Goal: Transaction & Acquisition: Purchase product/service

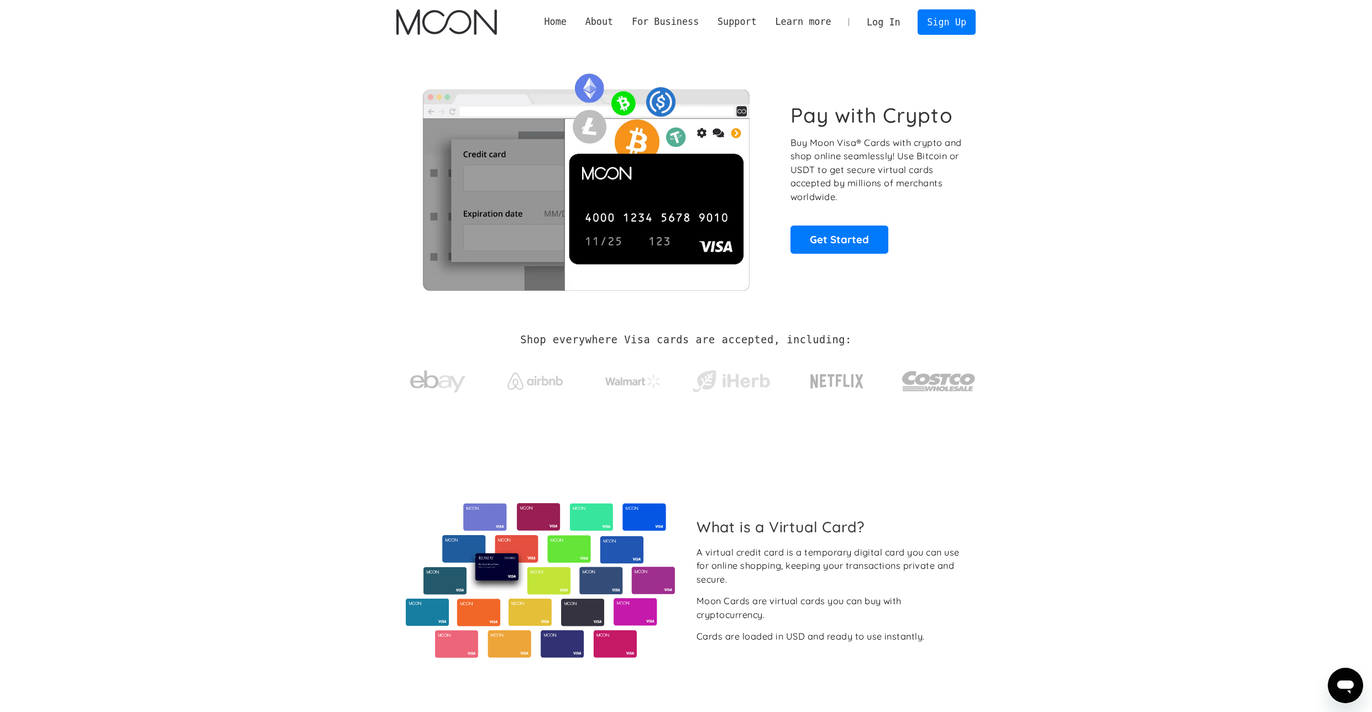
click at [317, 200] on section "Pay with Crypto Buy Moon Visa® Cards with crypto and shop online seamlessly! Us…" at bounding box center [686, 178] width 1372 height 268
click at [849, 140] on p "Buy Moon Visa® Cards with crypto and shop online seamlessly! Use Bitcoin or USD…" at bounding box center [877, 170] width 173 height 68
click at [878, 142] on p "Buy Moon Visa® Cards with crypto and shop online seamlessly! Use Bitcoin or USD…" at bounding box center [877, 170] width 173 height 68
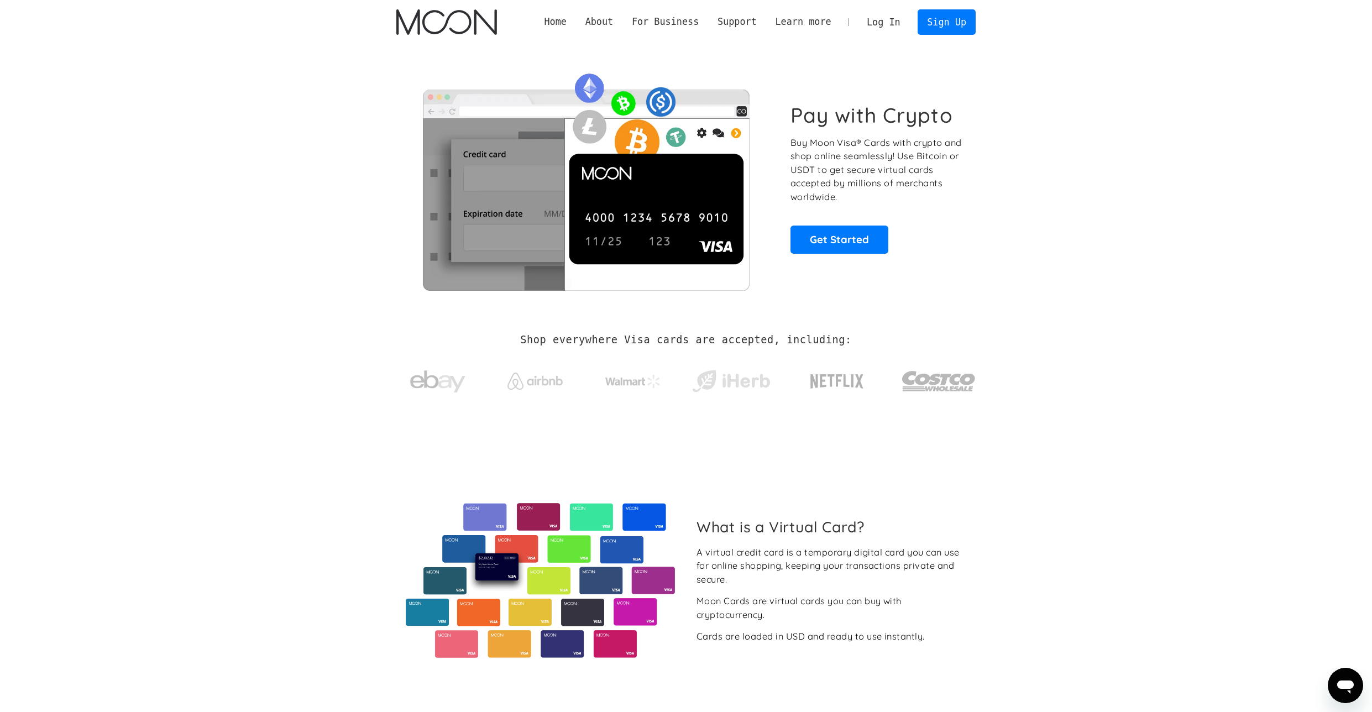
click at [923, 143] on p "Buy Moon Visa® Cards with crypto and shop online seamlessly! Use Bitcoin or USD…" at bounding box center [877, 170] width 173 height 68
click at [876, 158] on p "Buy Moon Visa® Cards with crypto and shop online seamlessly! Use Bitcoin or USD…" at bounding box center [877, 170] width 173 height 68
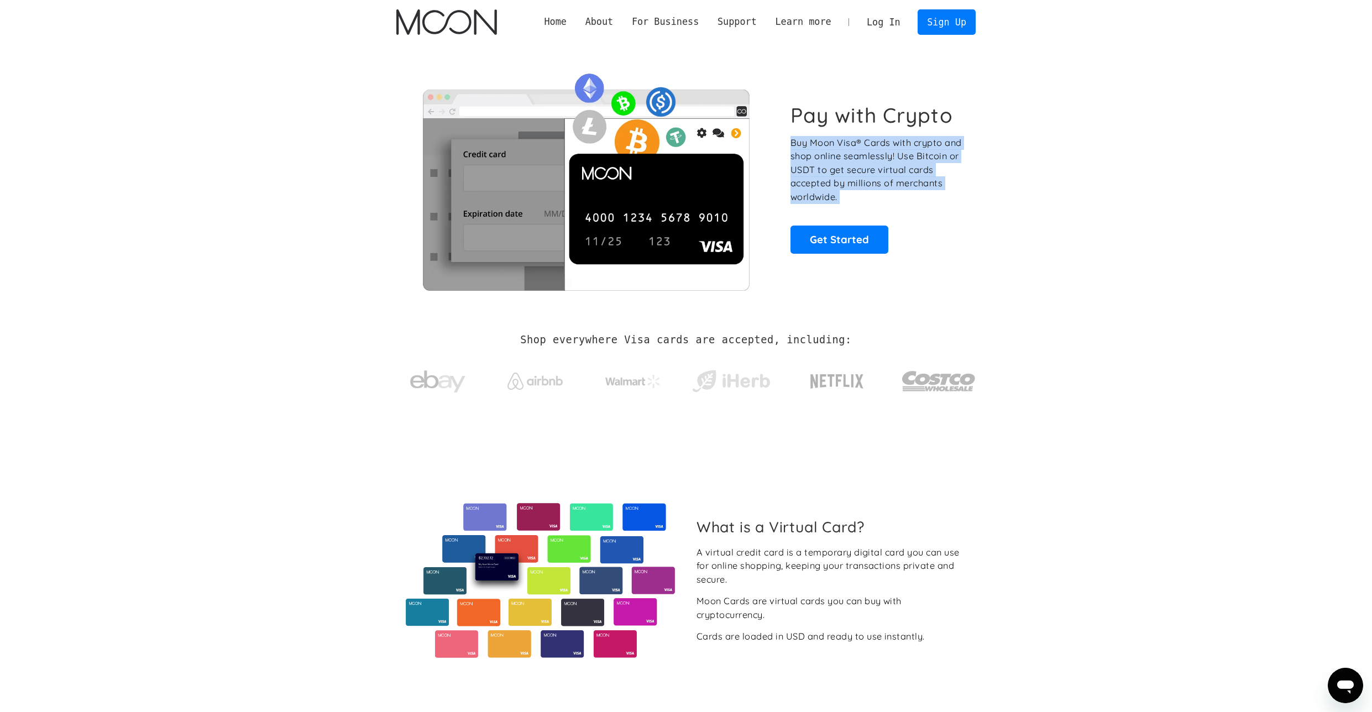
click at [848, 167] on p "Buy Moon Visa® Cards with crypto and shop online seamlessly! Use Bitcoin or USD…" at bounding box center [877, 170] width 173 height 68
click at [858, 202] on p "Buy Moon Visa® Cards with crypto and shop online seamlessly! Use Bitcoin or USD…" at bounding box center [877, 170] width 173 height 68
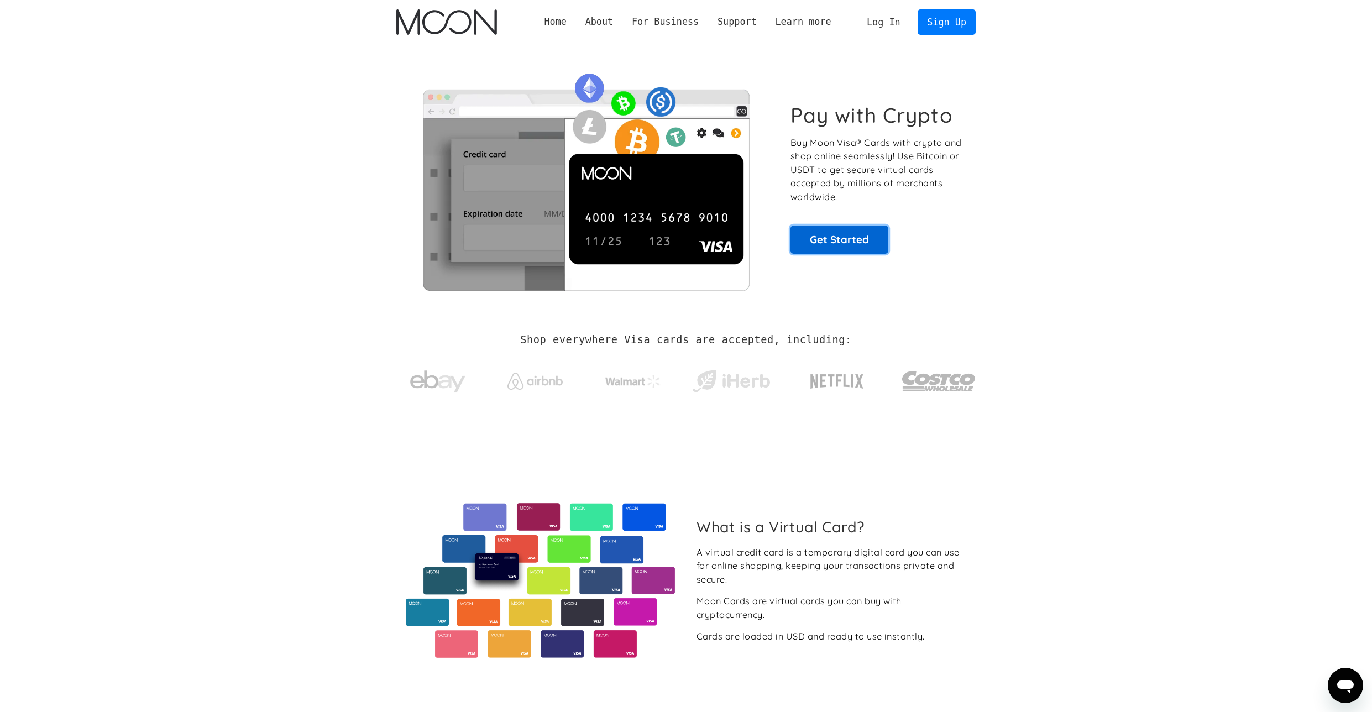
click at [827, 238] on link "Get Started" at bounding box center [840, 240] width 98 height 28
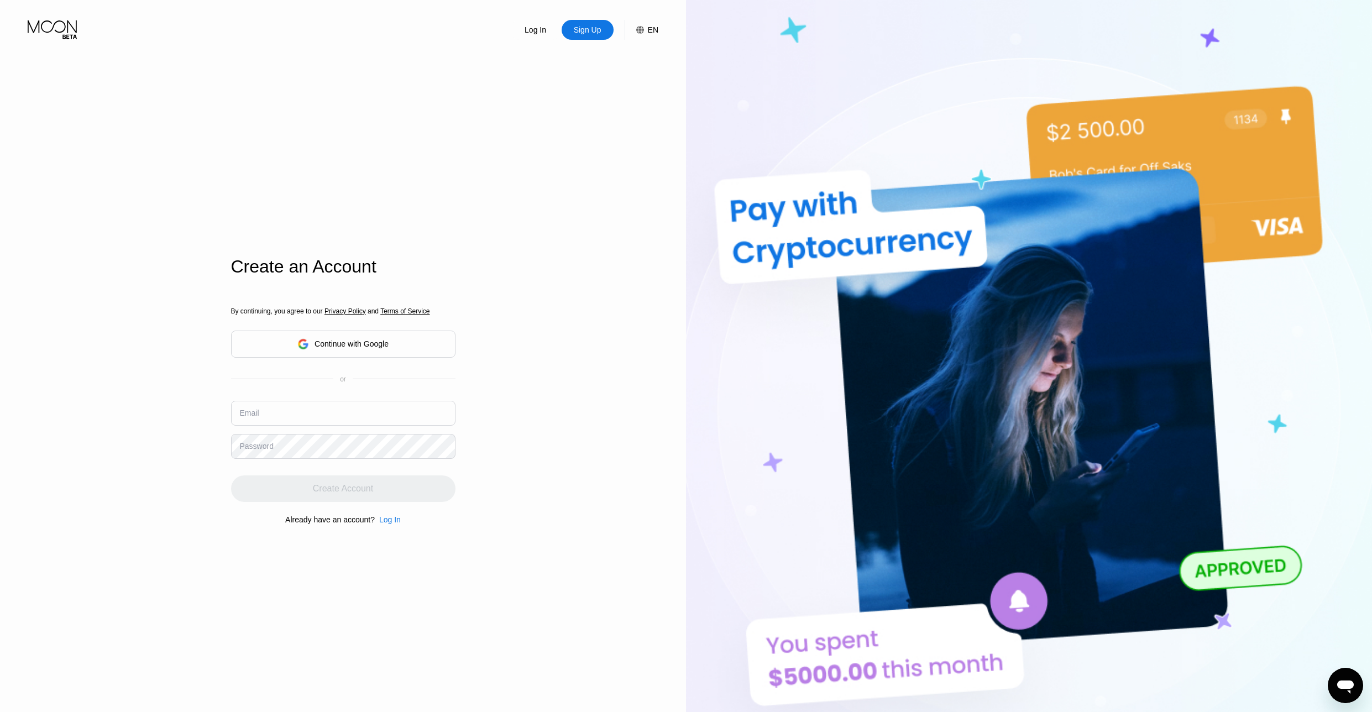
click at [141, 171] on div "Log In Sign Up EN Language English Save Create an Account By continuing, you ag…" at bounding box center [343, 392] width 686 height 784
click at [134, 359] on div "Log In Sign Up EN Language English Save Create an Account By continuing, you ag…" at bounding box center [343, 392] width 686 height 784
click at [254, 417] on div "Email" at bounding box center [249, 413] width 19 height 9
click at [281, 414] on input "text" at bounding box center [343, 413] width 225 height 25
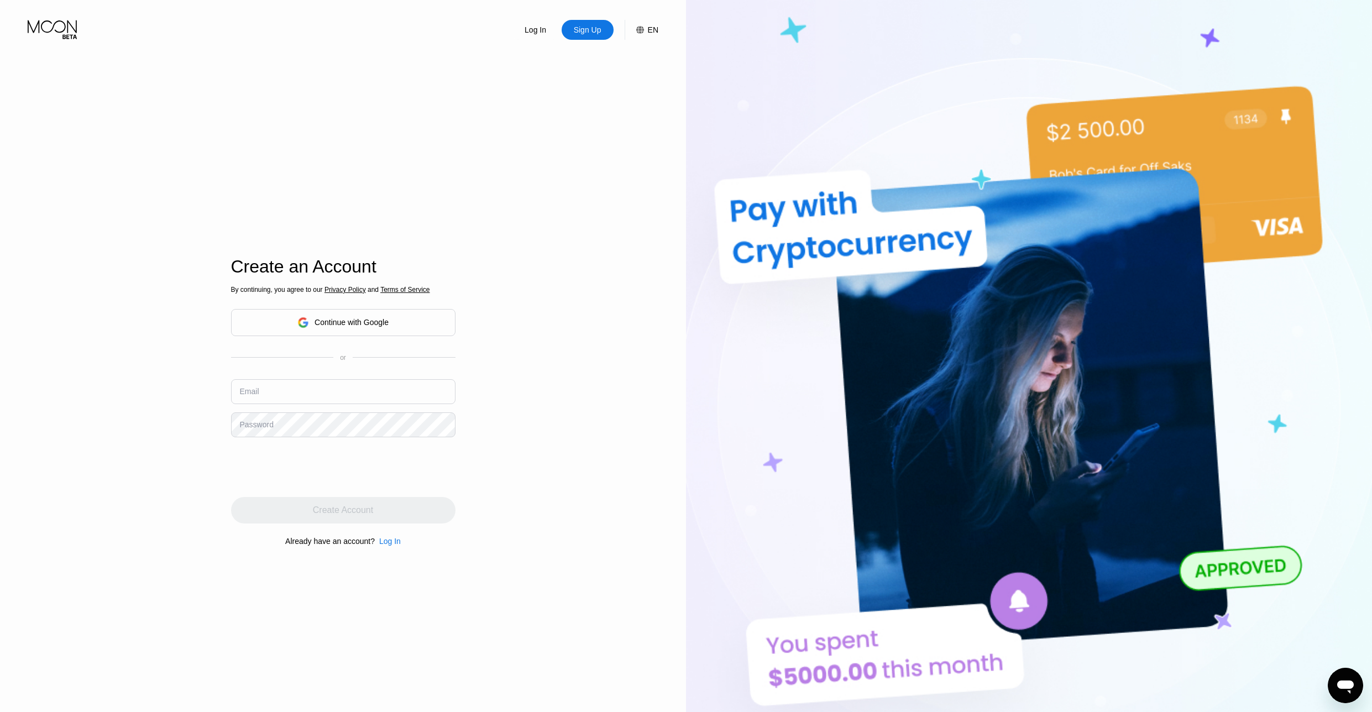
drag, startPoint x: 174, startPoint y: 404, endPoint x: 263, endPoint y: 407, distance: 89.6
click at [175, 404] on div "Log In Sign Up EN Language English Save Create an Account By continuing, you ag…" at bounding box center [343, 392] width 686 height 784
click at [306, 409] on div "Email" at bounding box center [343, 395] width 225 height 33
click at [190, 384] on div "Log In Sign Up EN Language English Save Create an Account By continuing, you ag…" at bounding box center [343, 392] width 686 height 784
click at [290, 394] on input "text" at bounding box center [343, 391] width 225 height 25
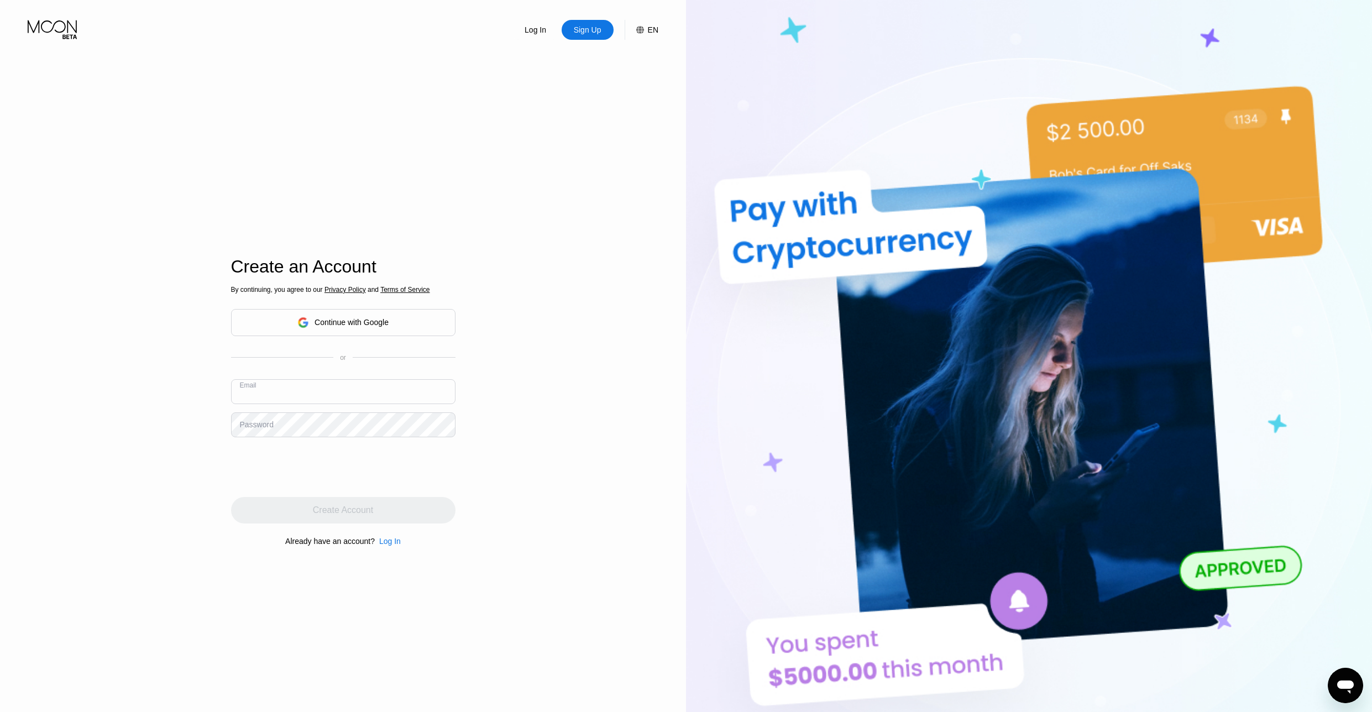
click at [185, 372] on div "Log In Sign Up EN Language English Save Create an Account By continuing, you ag…" at bounding box center [343, 392] width 686 height 784
click at [220, 365] on div "Log In Sign Up EN Language English Save Create an Account By continuing, you ag…" at bounding box center [343, 392] width 686 height 784
click at [301, 381] on input "text" at bounding box center [343, 391] width 225 height 25
click at [178, 398] on div "Log In Sign Up EN Language English Save Create an Account By continuing, you ag…" at bounding box center [343, 392] width 686 height 784
click at [335, 333] on div "Continue with Google" at bounding box center [343, 322] width 225 height 27
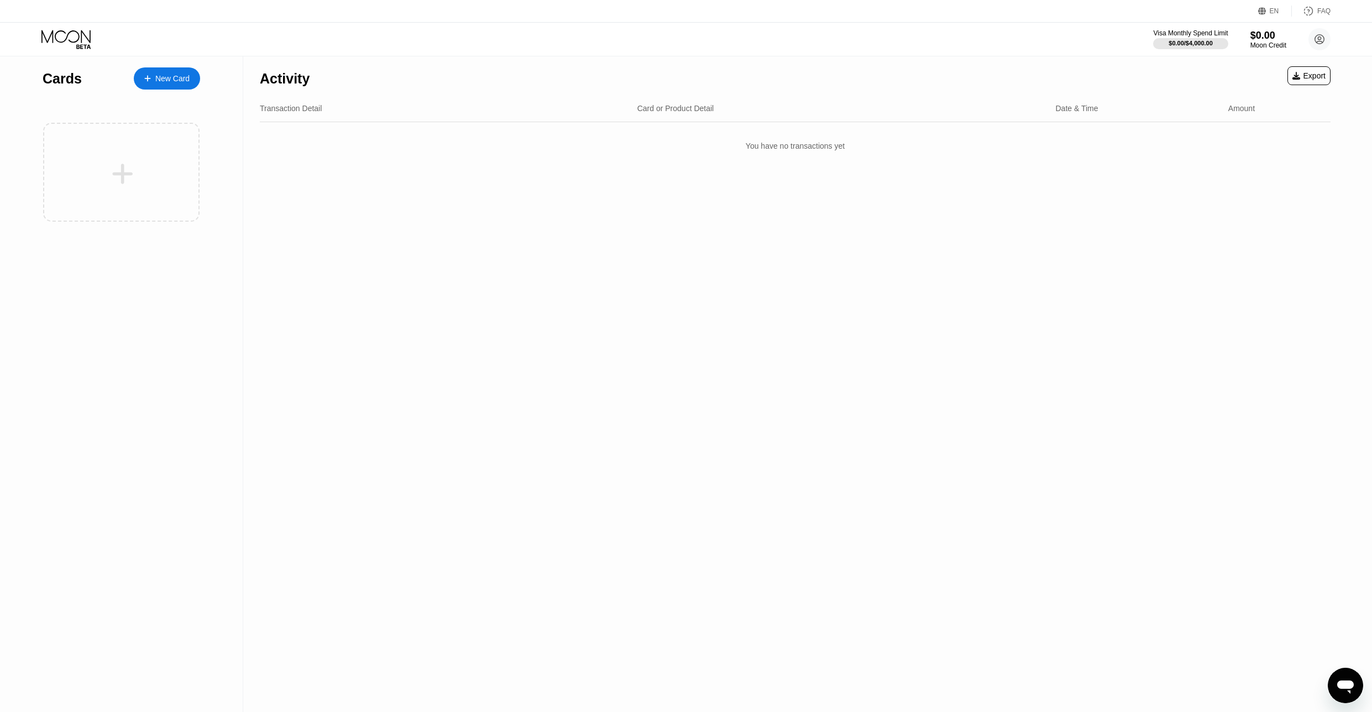
click at [808, 152] on div "You have no transactions yet" at bounding box center [795, 145] width 1071 height 31
click at [1321, 13] on div "FAQ" at bounding box center [1324, 11] width 13 height 8
click at [443, 247] on div "Activity Export Transaction Detail Card or Product Detail Date & Time Amount Yo…" at bounding box center [795, 384] width 1104 height 656
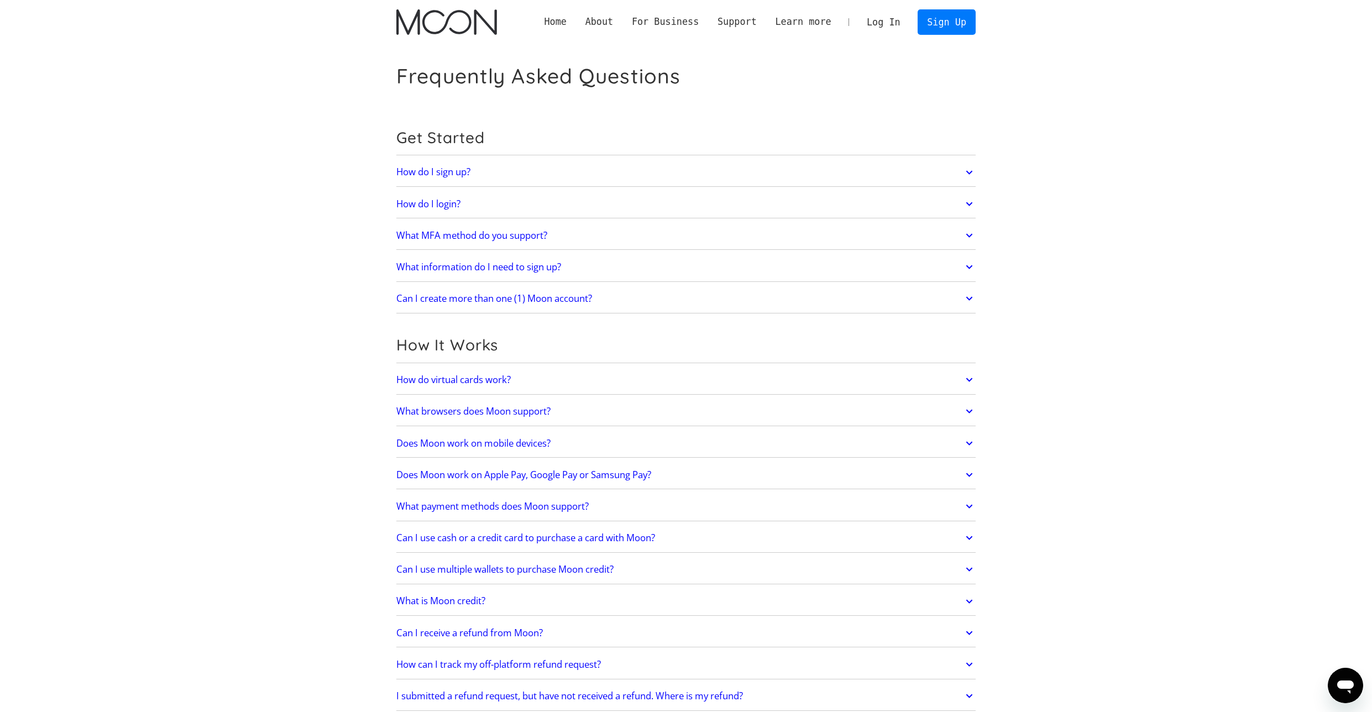
click at [581, 237] on link "What MFA method do you support?" at bounding box center [686, 235] width 580 height 23
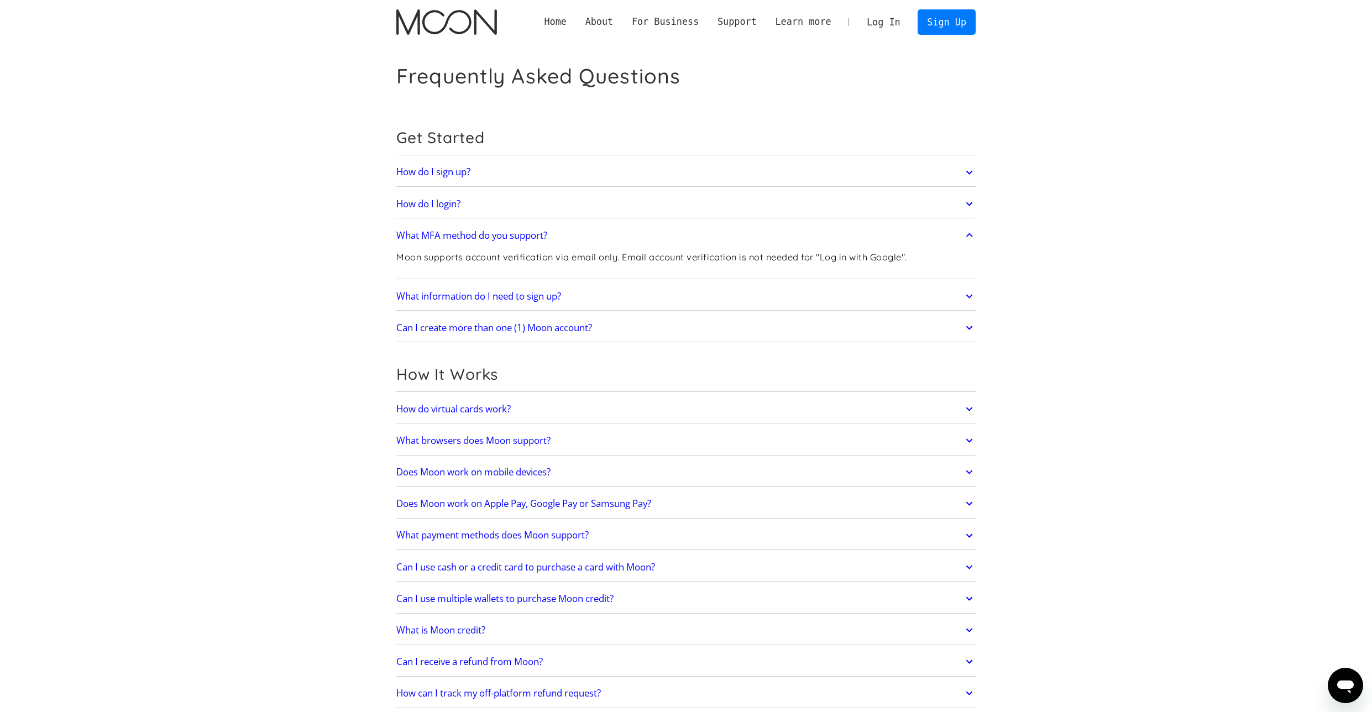
click at [597, 324] on link "Can I create more than one (1) Moon account?" at bounding box center [686, 327] width 580 height 23
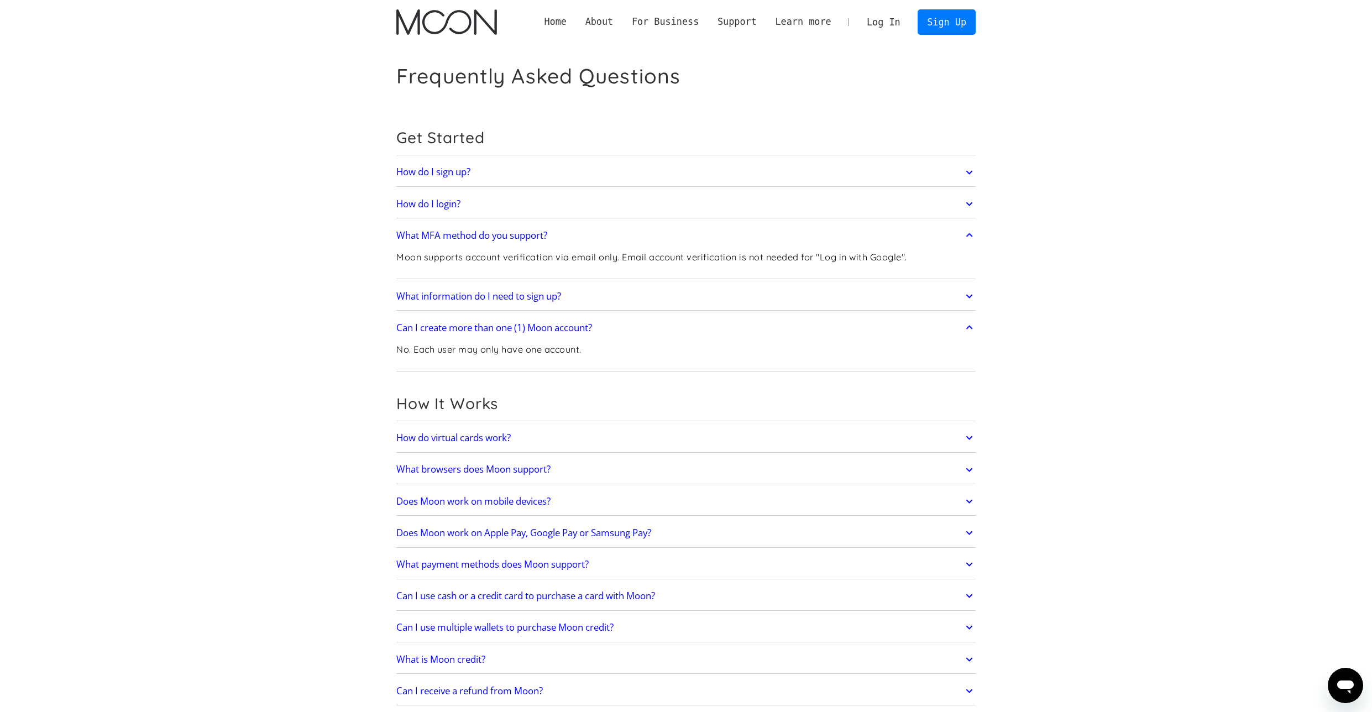
click at [612, 323] on link "Can I create more than one (1) Moon account?" at bounding box center [686, 327] width 580 height 23
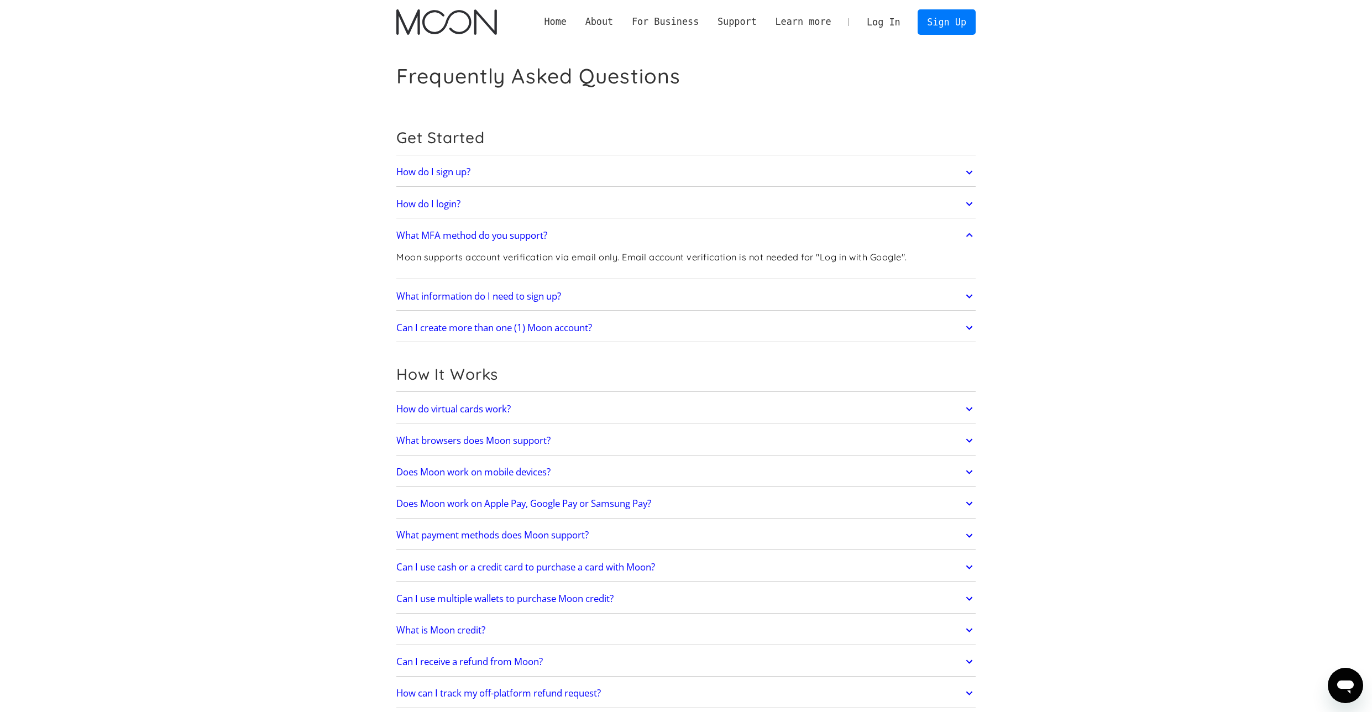
click at [577, 302] on link "What information do I need to sign up?" at bounding box center [686, 296] width 580 height 23
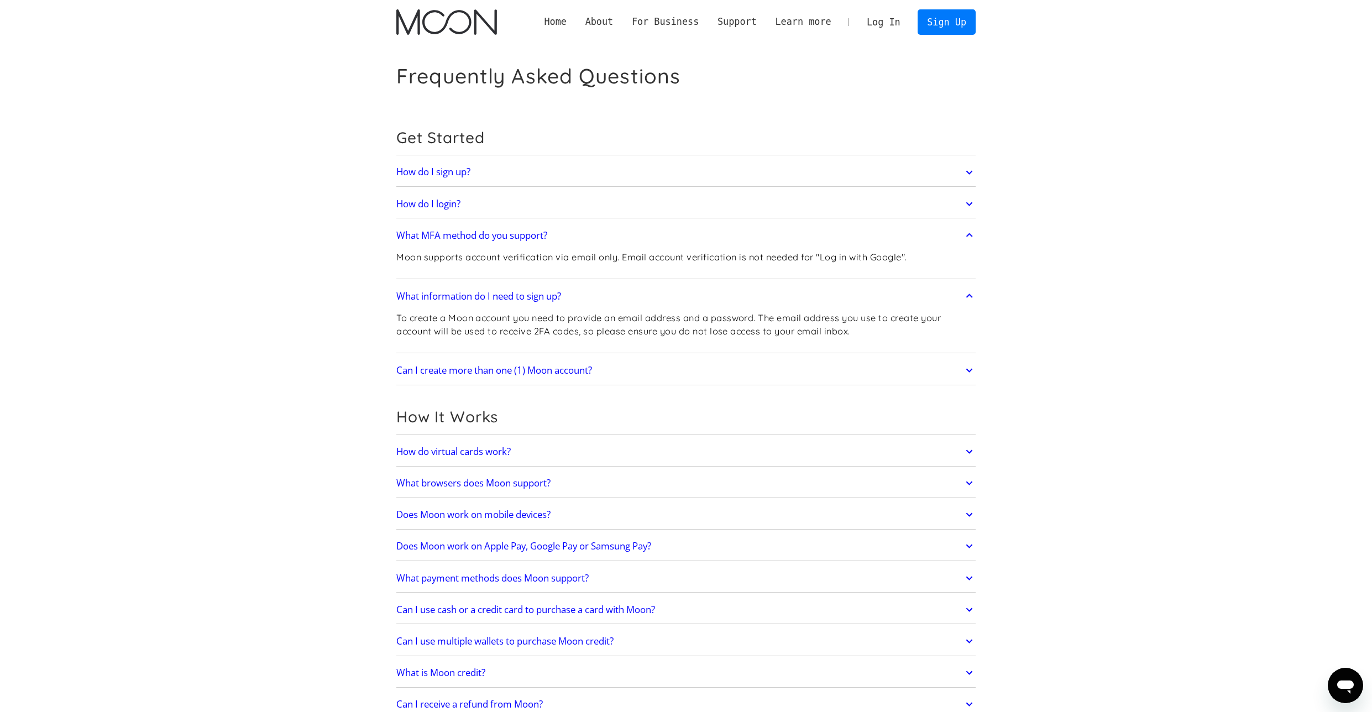
click at [578, 301] on link "What information do I need to sign up?" at bounding box center [686, 296] width 580 height 23
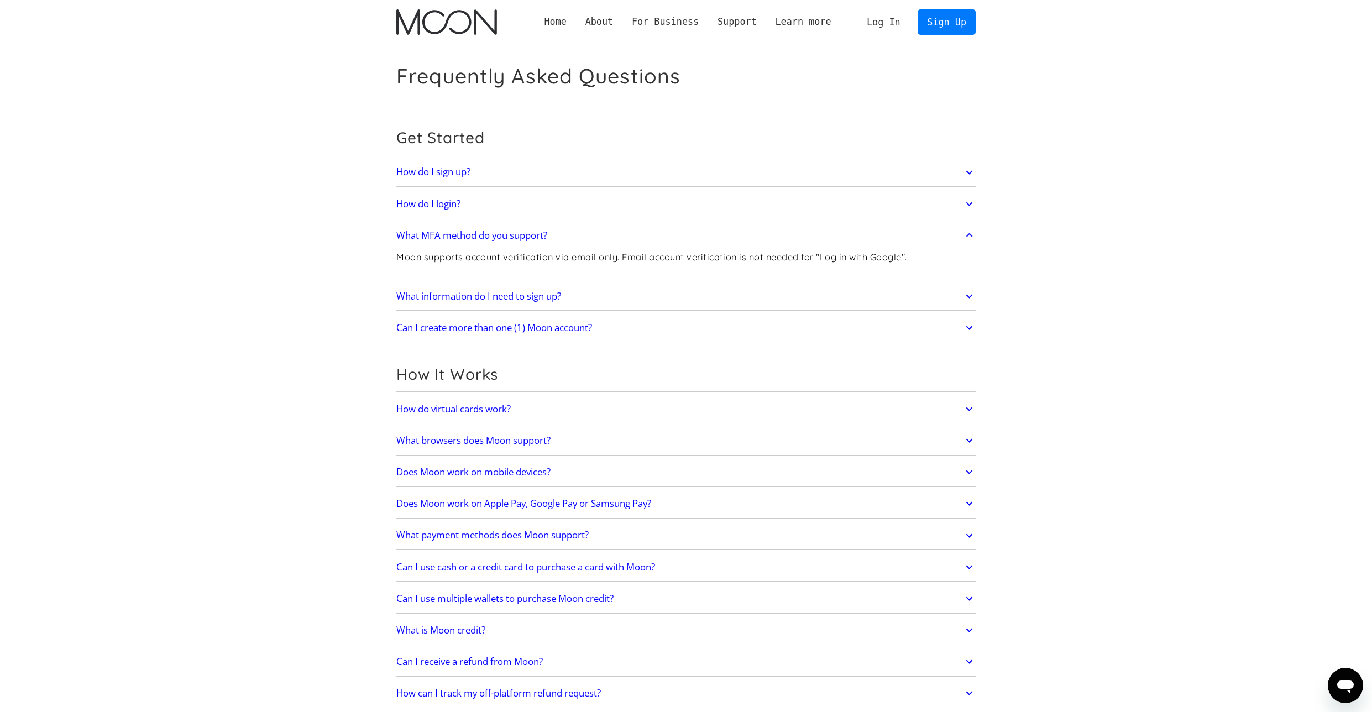
scroll to position [55, 0]
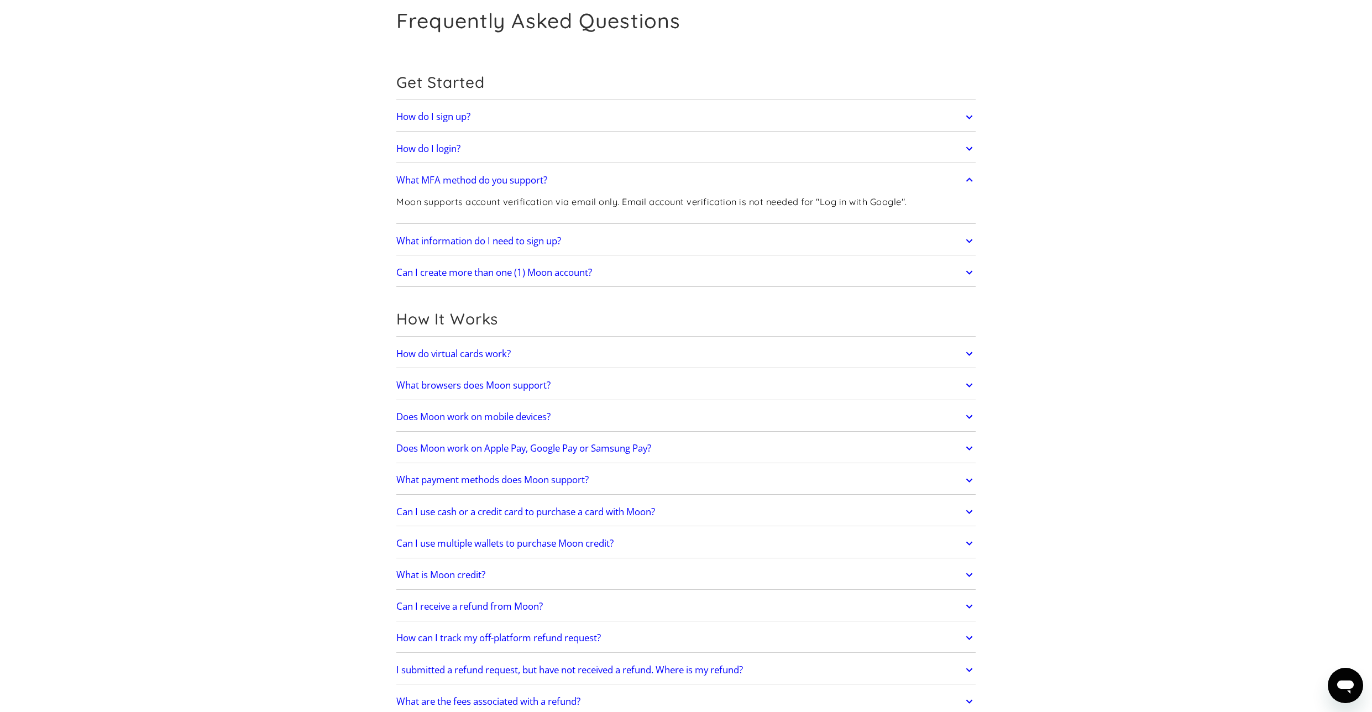
click at [526, 359] on link "How do virtual cards work?" at bounding box center [686, 353] width 580 height 23
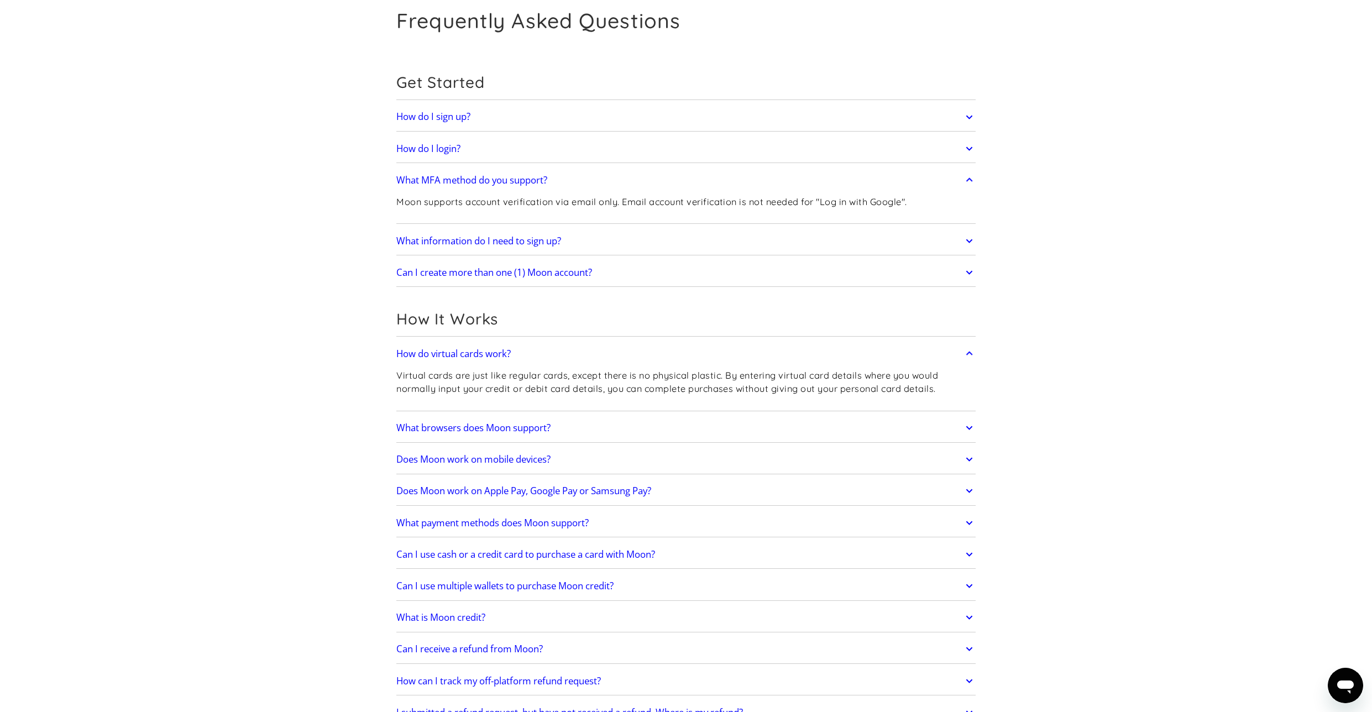
click at [532, 356] on link "How do virtual cards work?" at bounding box center [686, 353] width 580 height 23
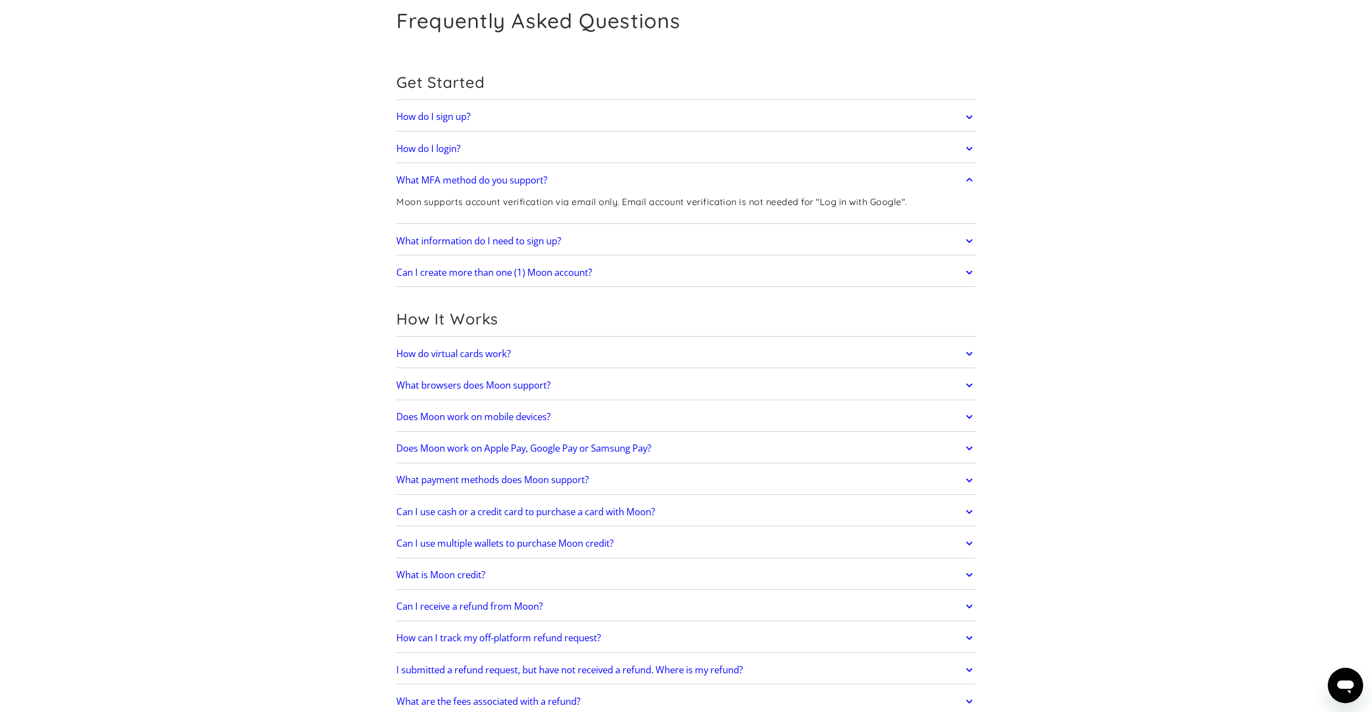
click at [581, 383] on link "What browsers does Moon support?" at bounding box center [686, 385] width 580 height 23
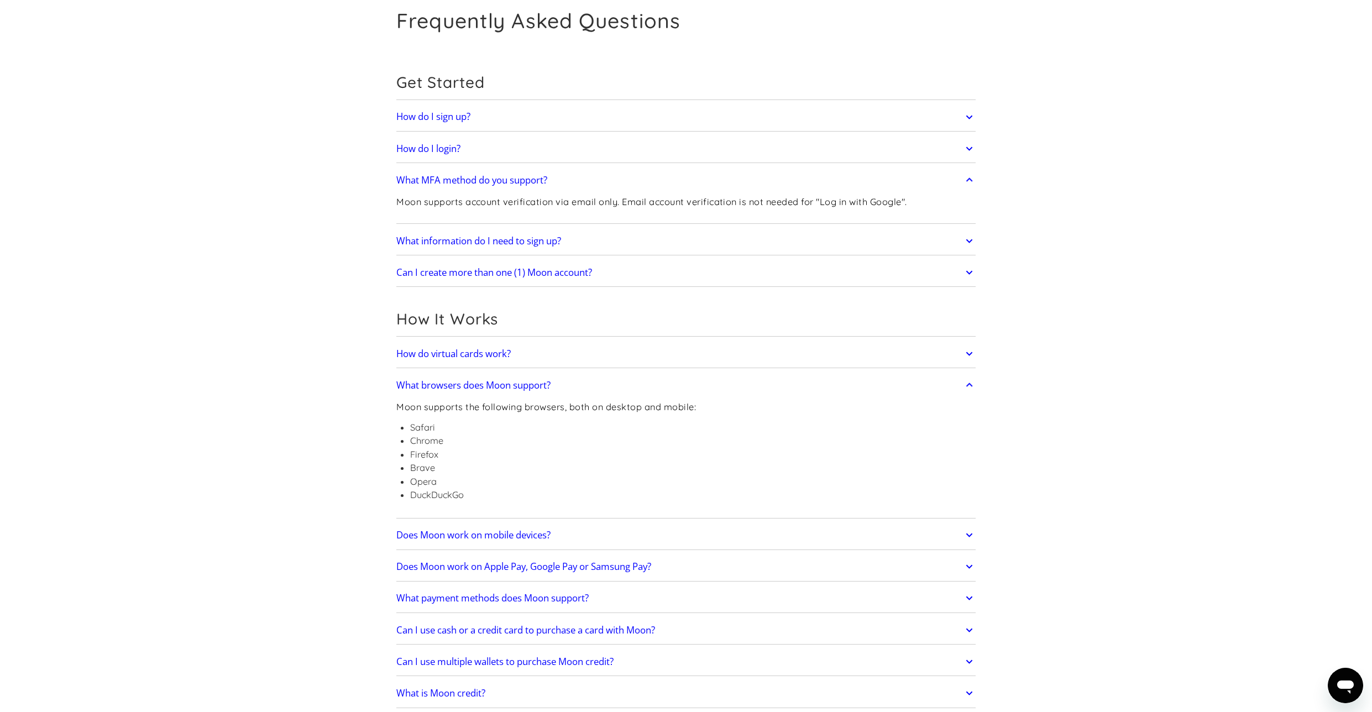
click at [581, 383] on link "What browsers does Moon support?" at bounding box center [686, 385] width 580 height 23
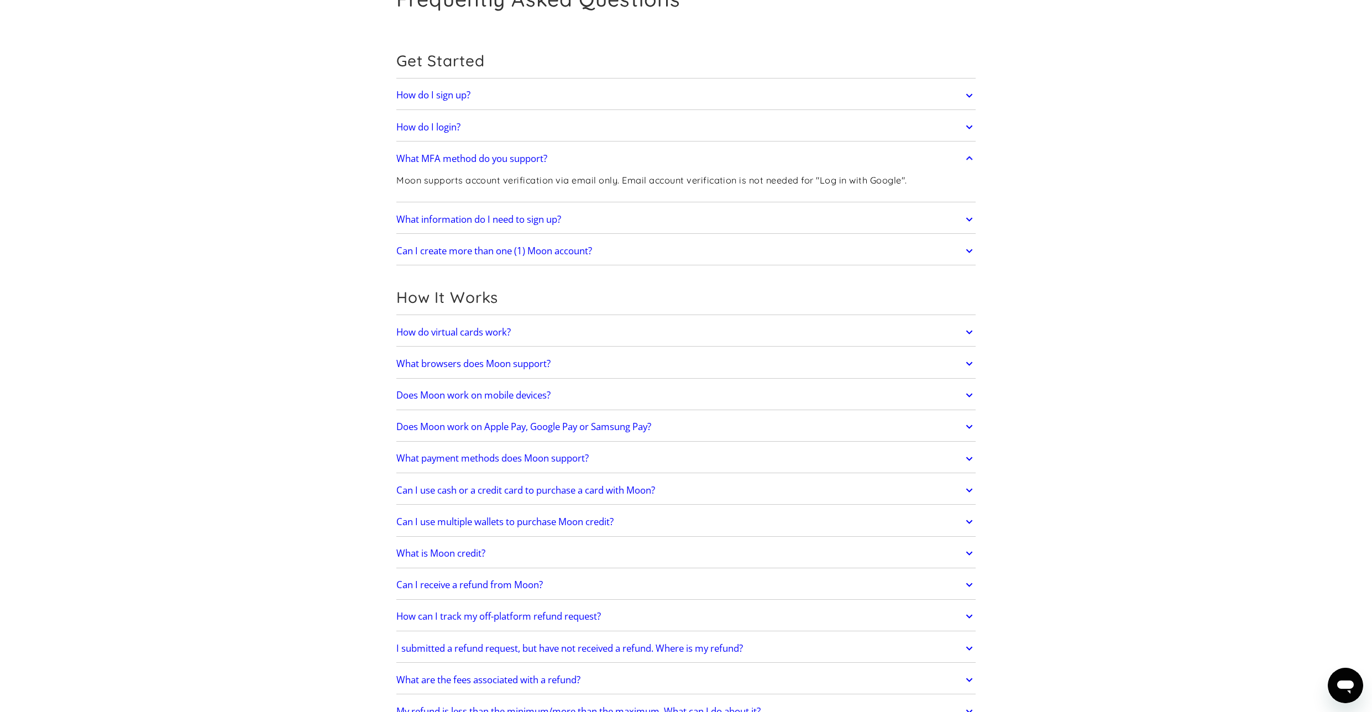
scroll to position [98, 0]
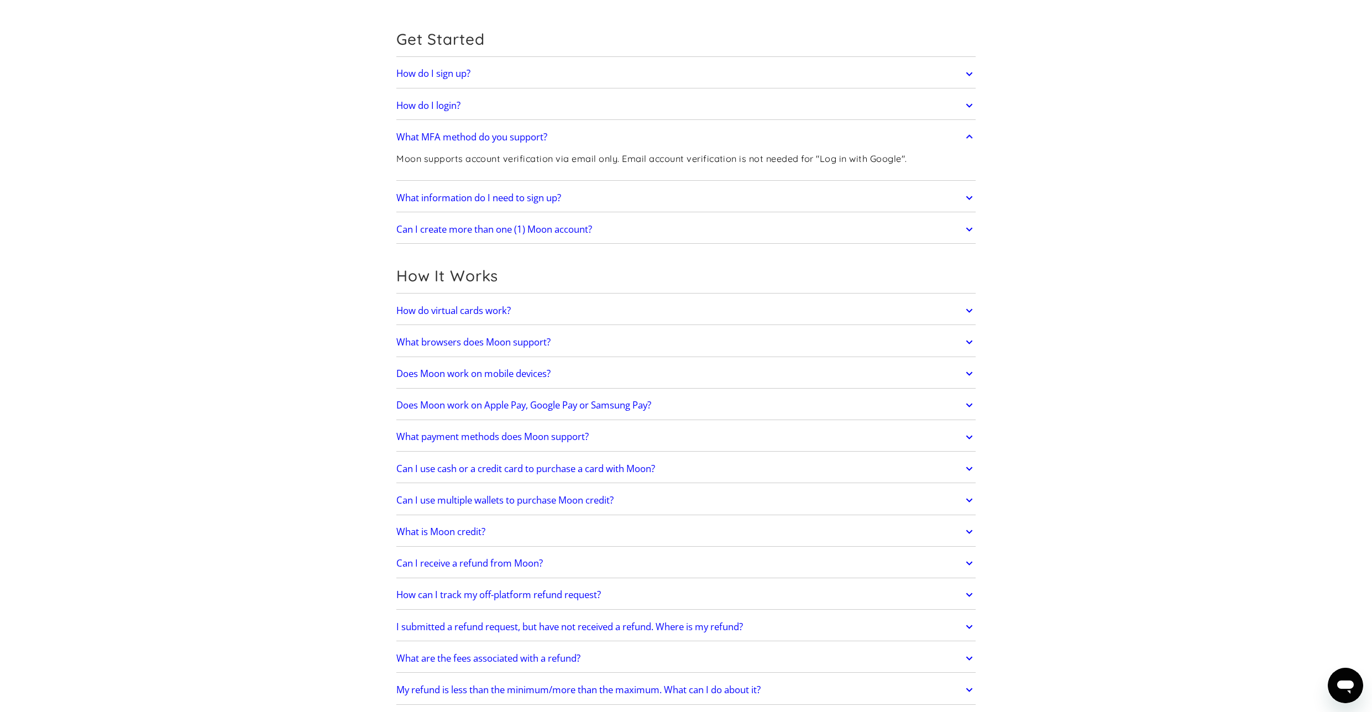
click at [568, 374] on link "Does Moon work on mobile devices?" at bounding box center [686, 373] width 580 height 23
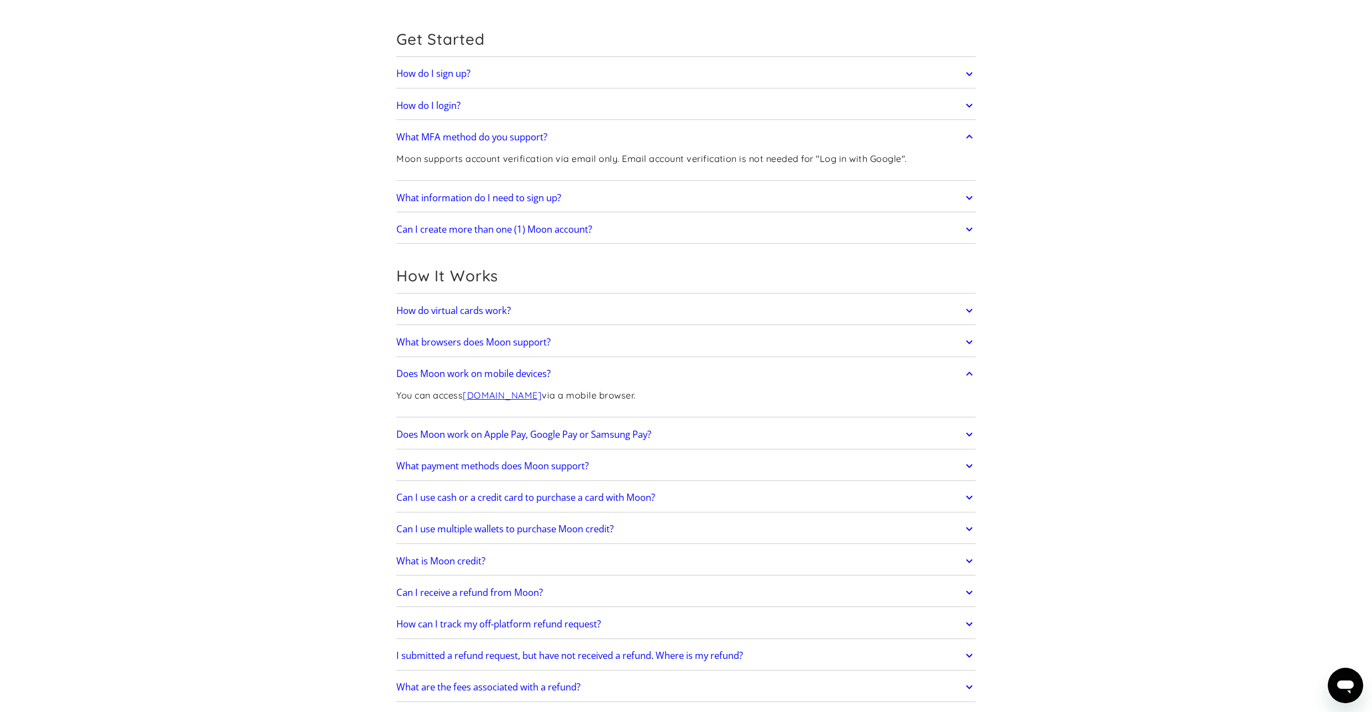
click at [573, 375] on link "Does Moon work on mobile devices?" at bounding box center [686, 373] width 580 height 23
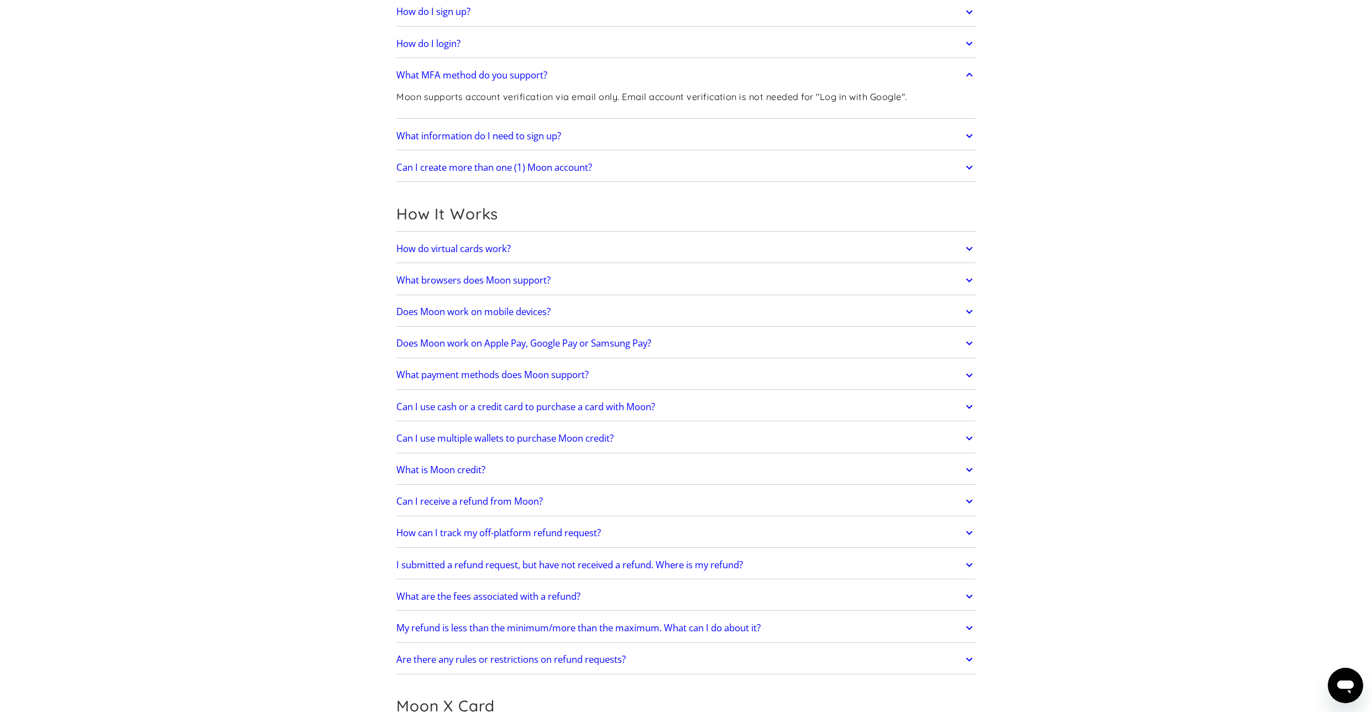
scroll to position [161, 0]
click at [676, 340] on link "Does Moon work on Apple Pay, Google Pay or Samsung Pay?" at bounding box center [686, 342] width 580 height 23
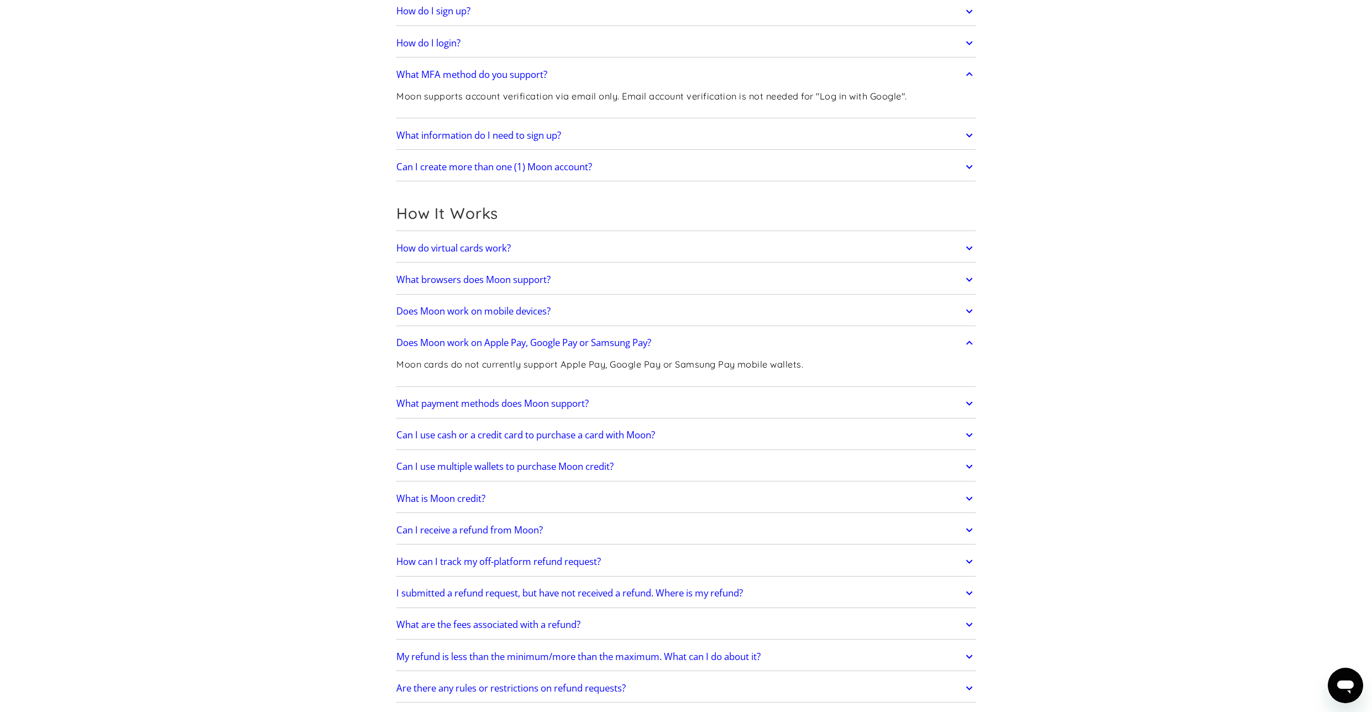
click at [676, 340] on link "Does Moon work on Apple Pay, Google Pay or Samsung Pay?" at bounding box center [686, 342] width 580 height 23
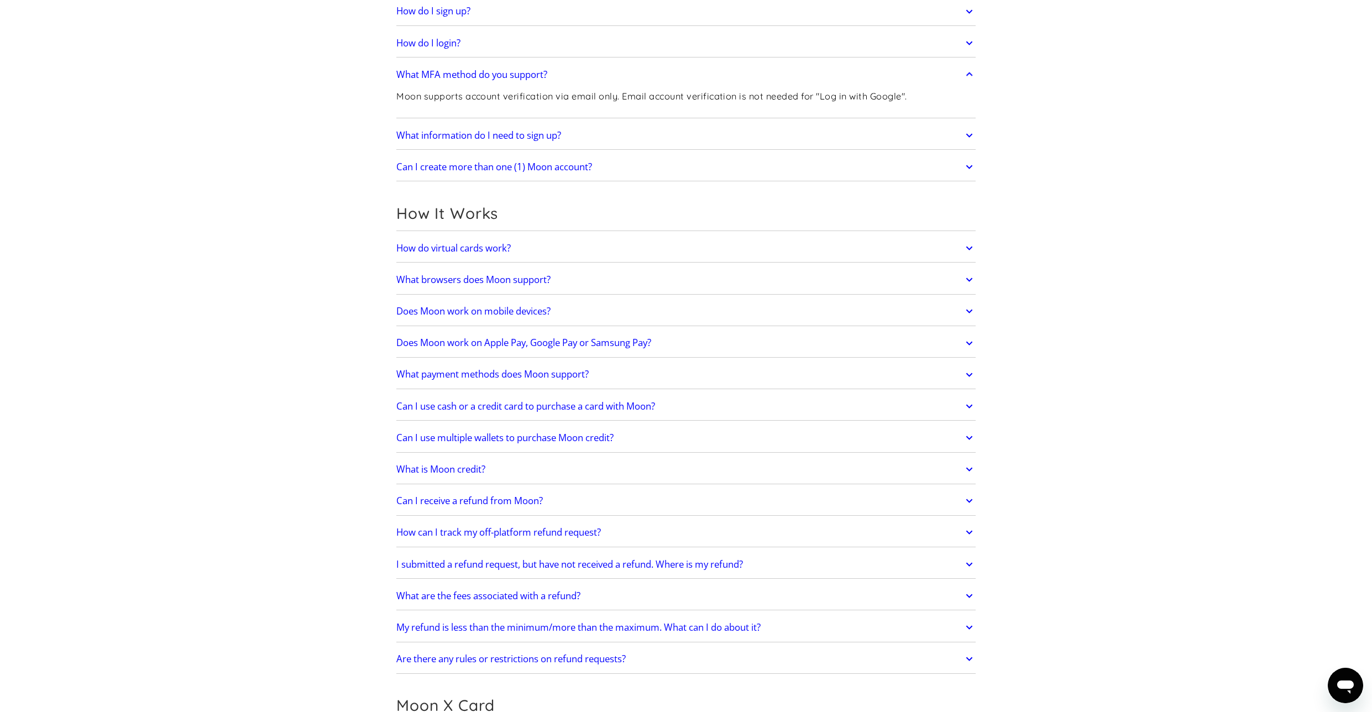
click at [613, 380] on link "What payment methods does Moon support?" at bounding box center [686, 374] width 580 height 23
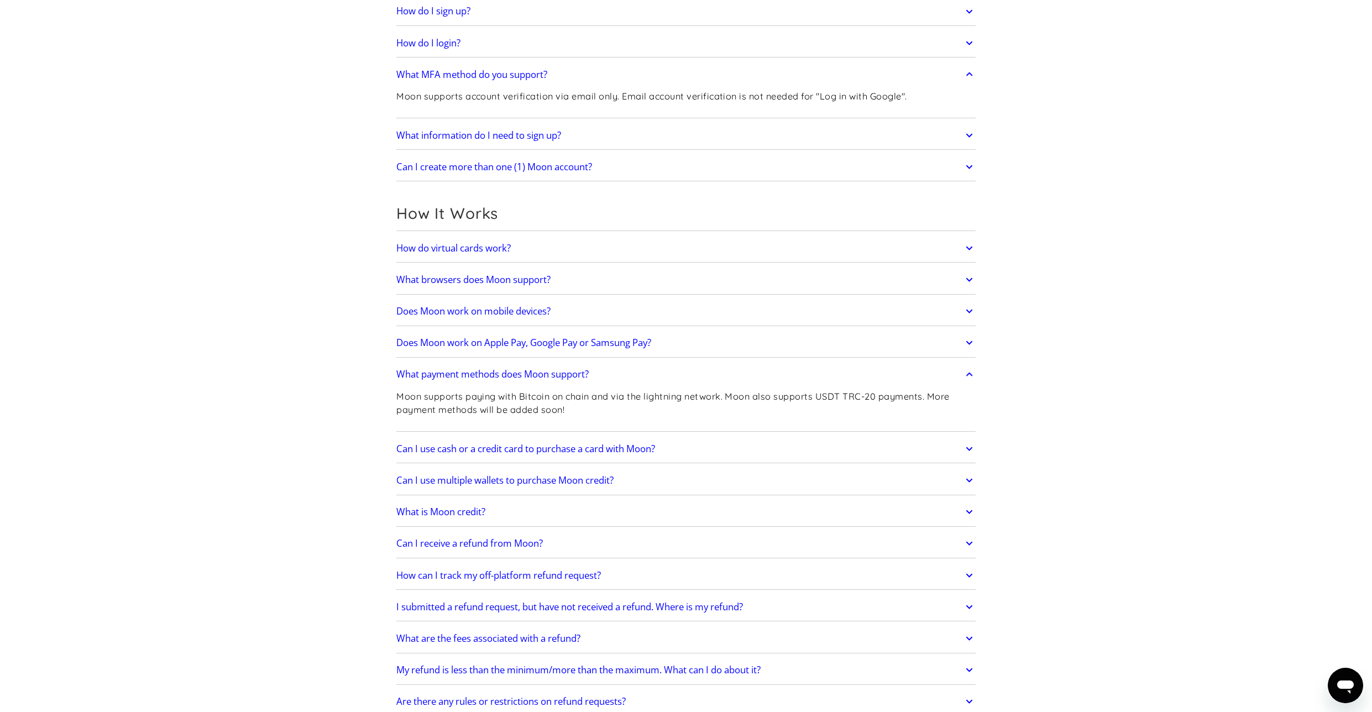
click at [627, 378] on link "What payment methods does Moon support?" at bounding box center [686, 374] width 580 height 23
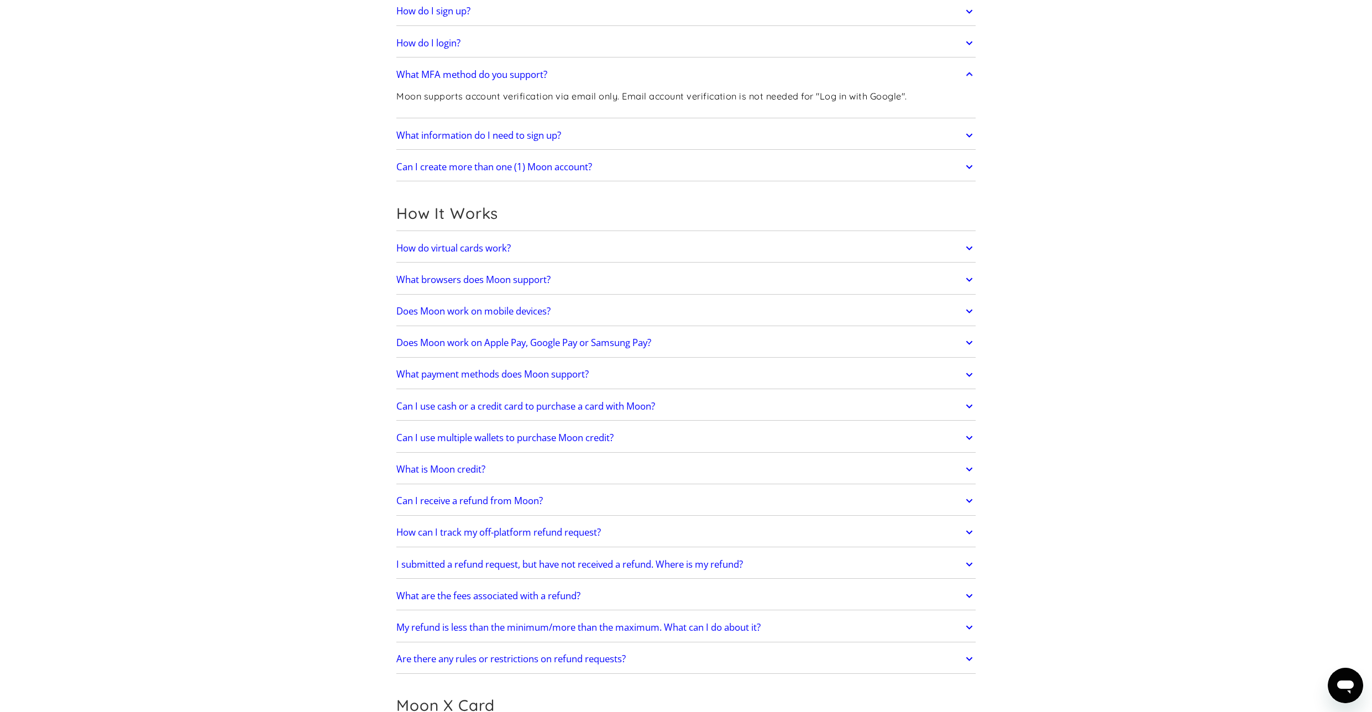
click at [677, 409] on link "Can I use cash or a credit card to purchase a card with Moon?" at bounding box center [686, 406] width 580 height 23
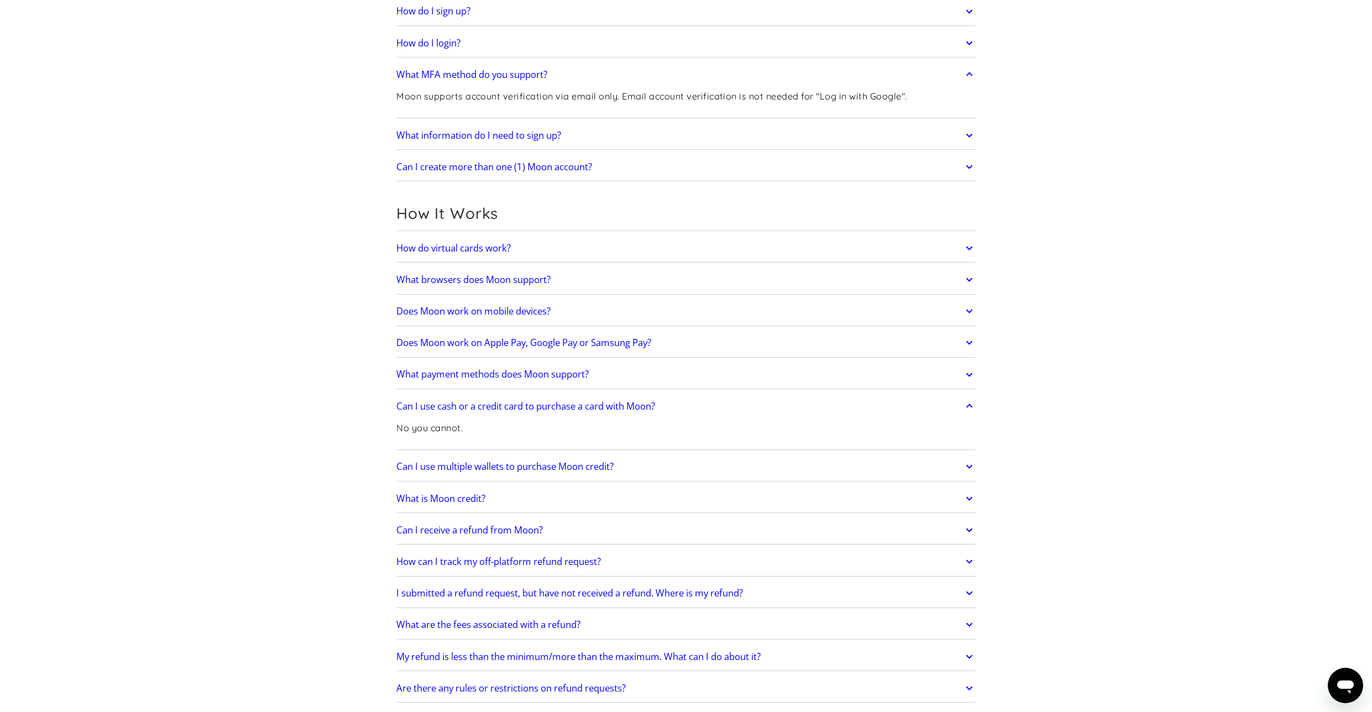
click at [695, 403] on link "Can I use cash or a credit card to purchase a card with Moon?" at bounding box center [686, 406] width 580 height 23
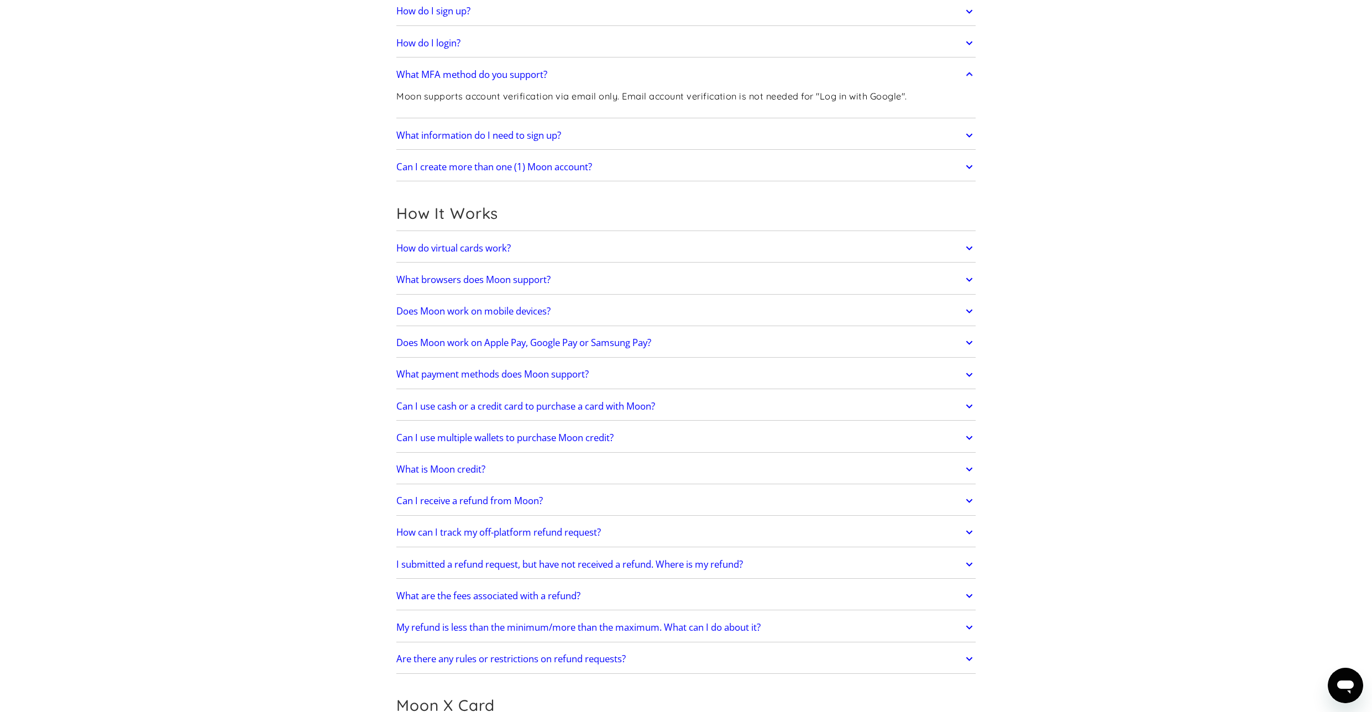
click at [644, 435] on link "Can I use multiple wallets to purchase Moon credit?" at bounding box center [686, 437] width 580 height 23
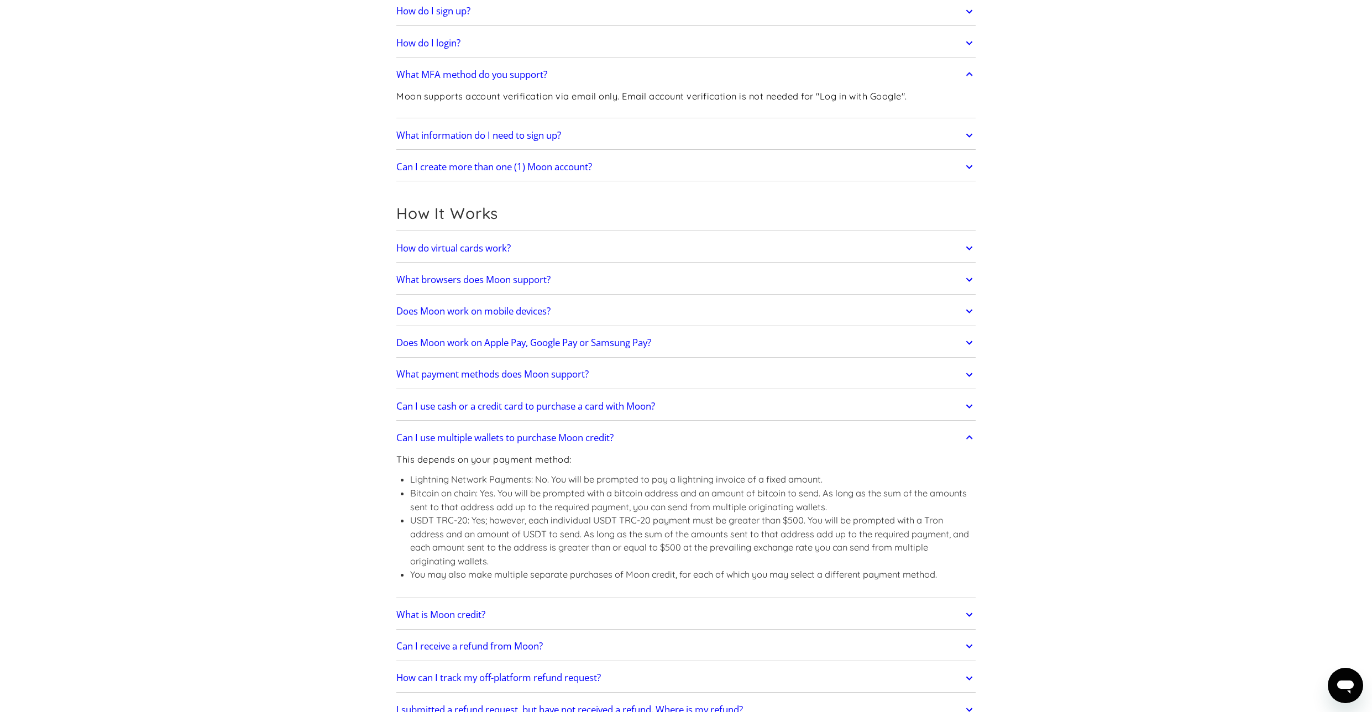
click at [644, 435] on link "Can I use multiple wallets to purchase Moon credit?" at bounding box center [686, 437] width 580 height 23
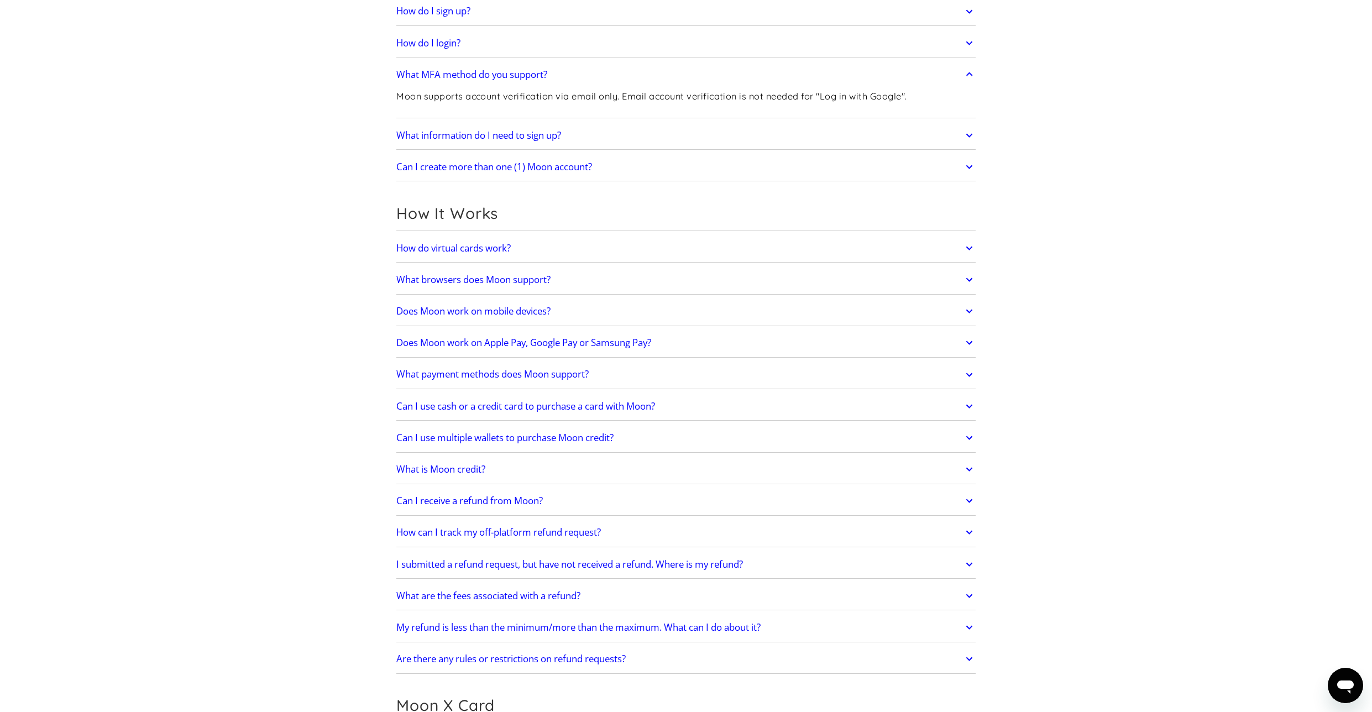
scroll to position [354, 0]
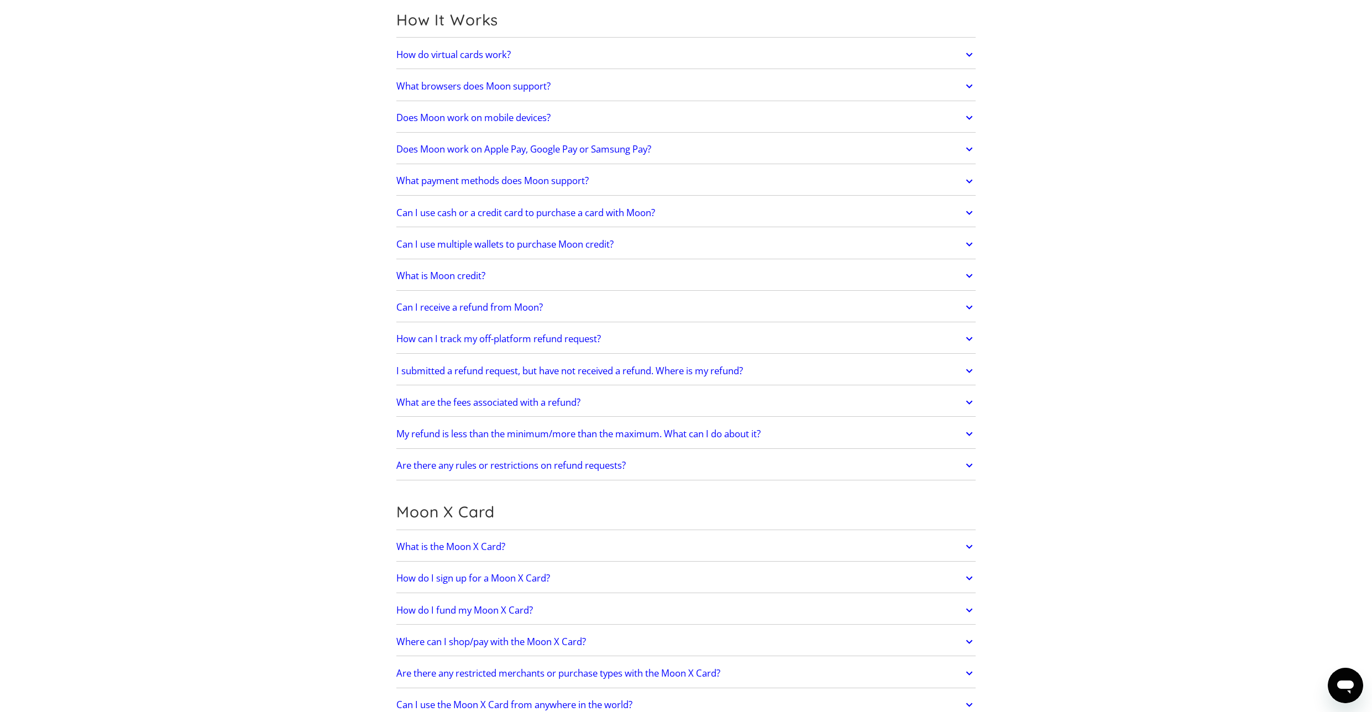
click at [519, 275] on link "What is Moon credit?" at bounding box center [686, 275] width 580 height 23
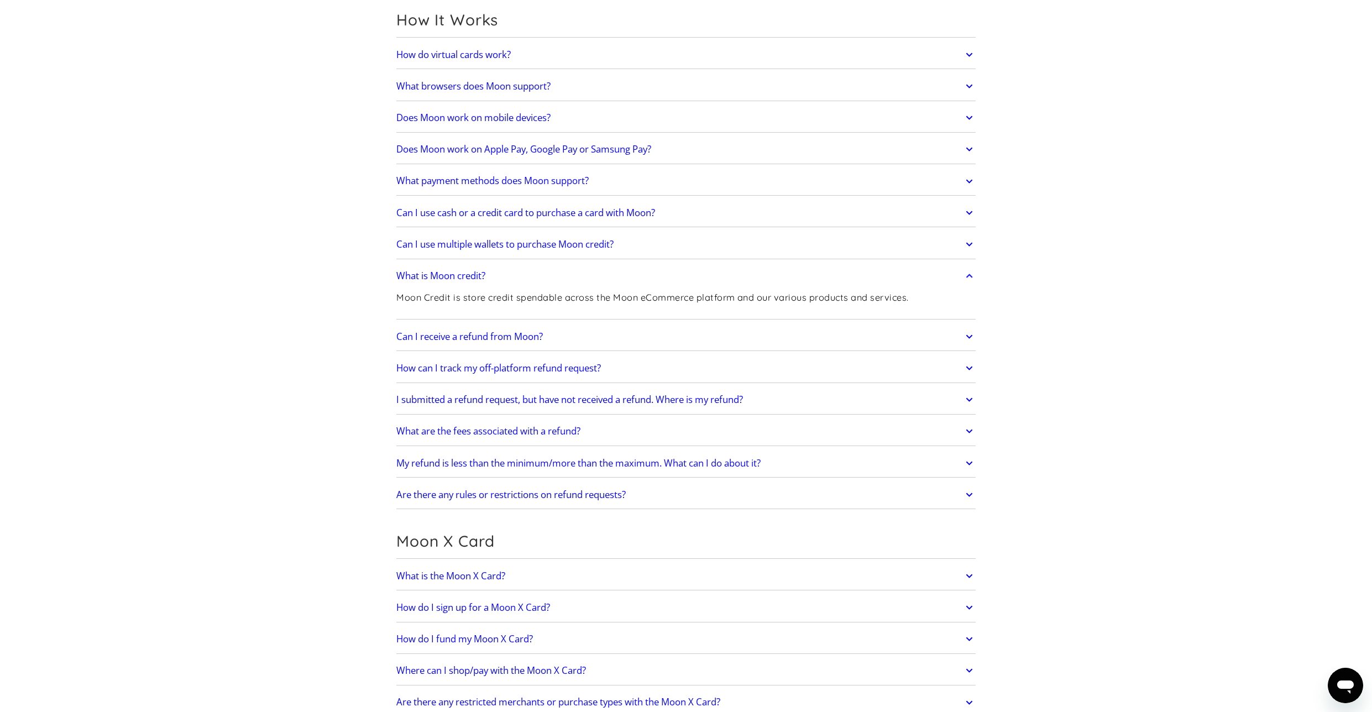
click at [519, 275] on link "What is Moon credit?" at bounding box center [686, 275] width 580 height 23
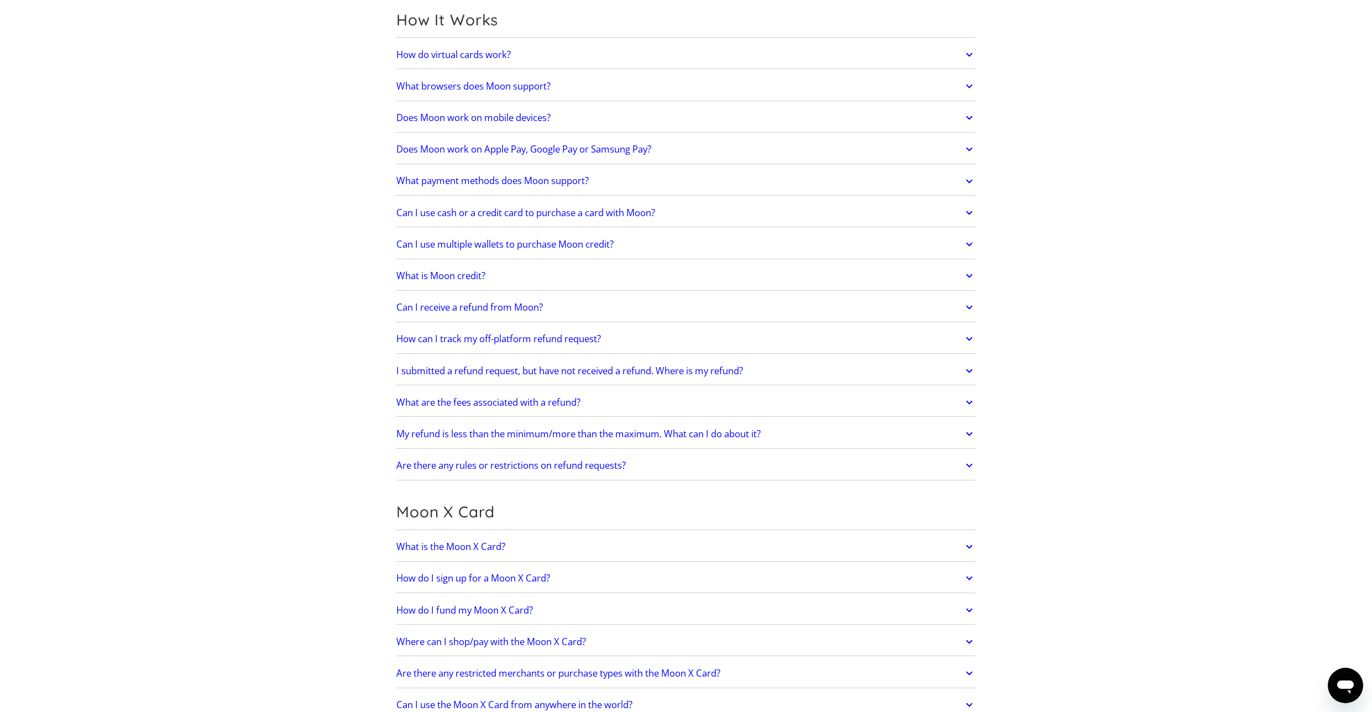
click at [587, 307] on link "Can I receive a refund from Moon?" at bounding box center [686, 307] width 580 height 23
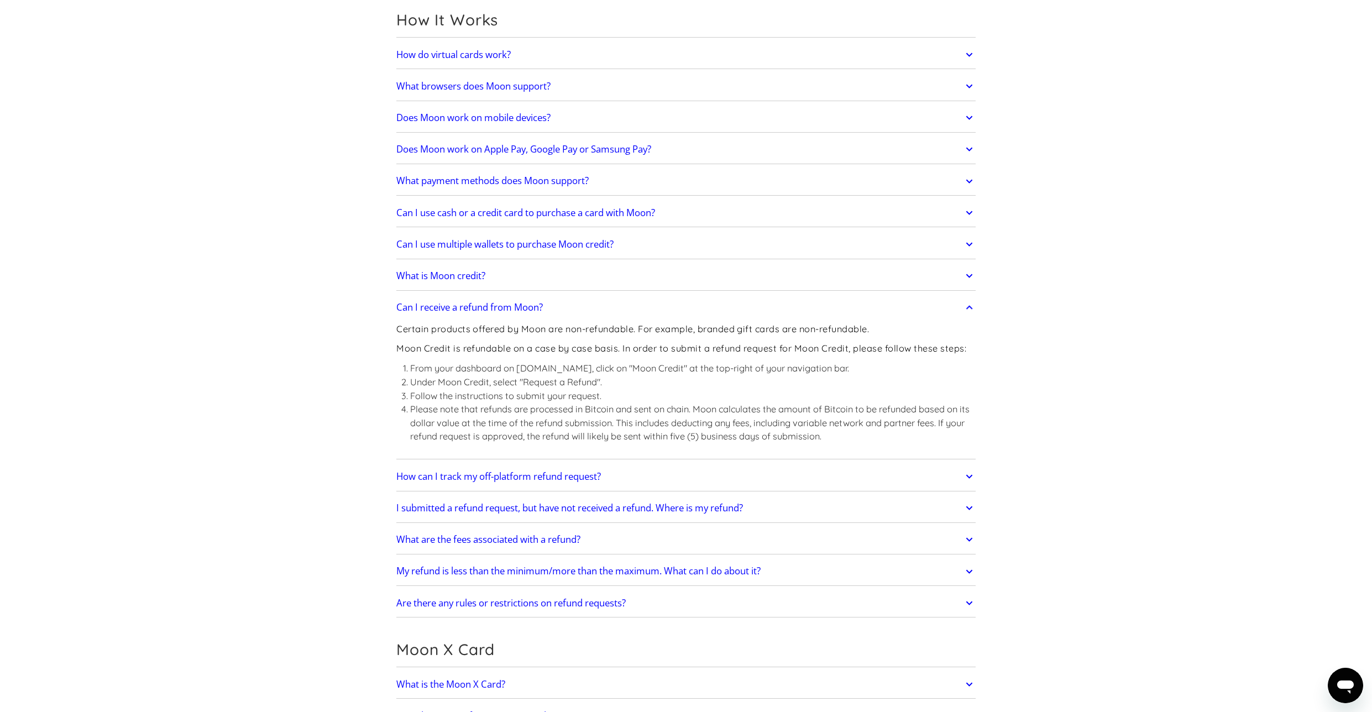
click at [587, 307] on link "Can I receive a refund from Moon?" at bounding box center [686, 307] width 580 height 23
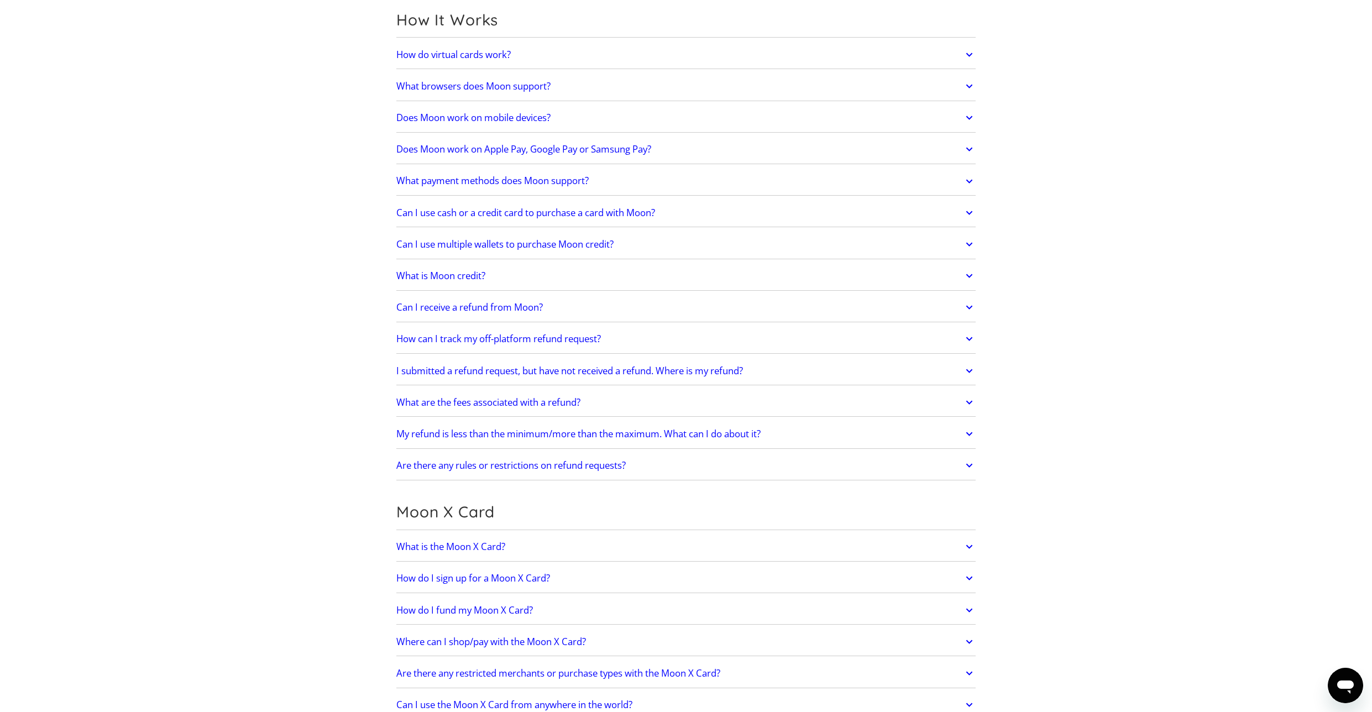
click at [638, 337] on link "How can I track my off-platform refund request?" at bounding box center [686, 339] width 580 height 23
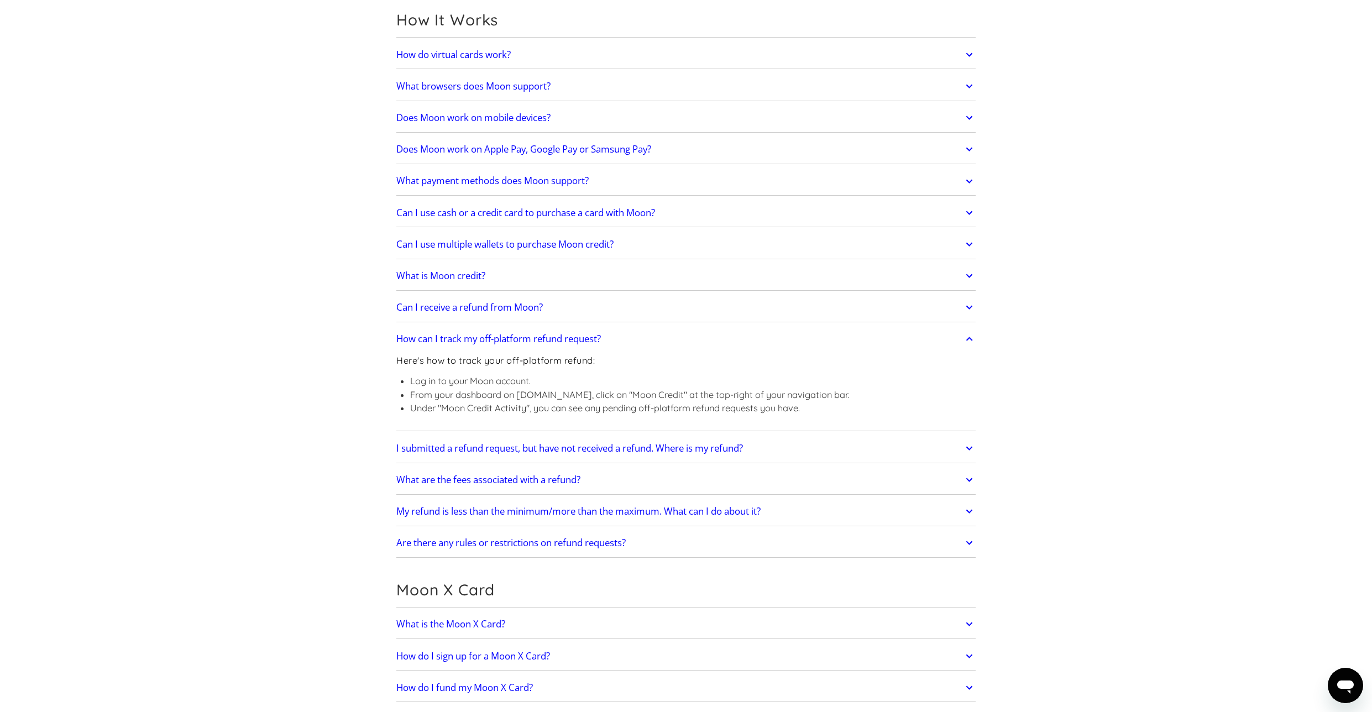
click at [638, 337] on link "How can I track my off-platform refund request?" at bounding box center [686, 339] width 580 height 23
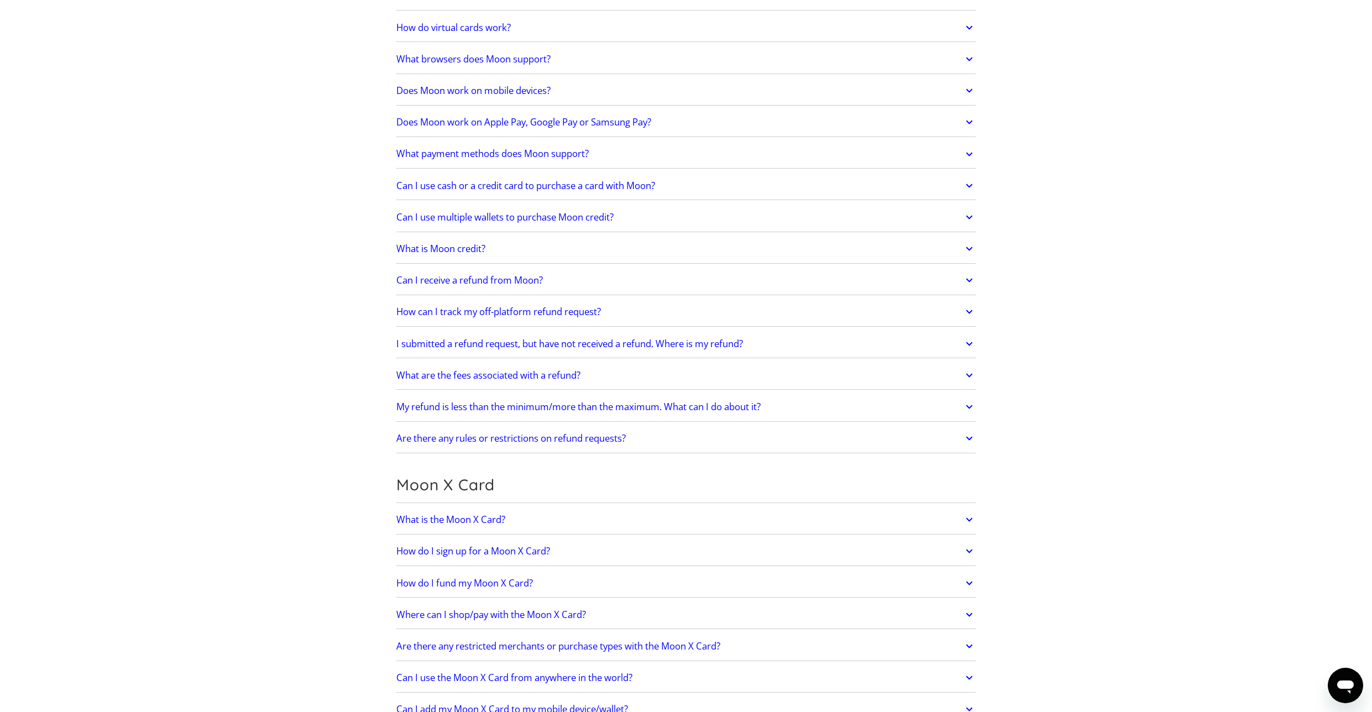
scroll to position [0, 0]
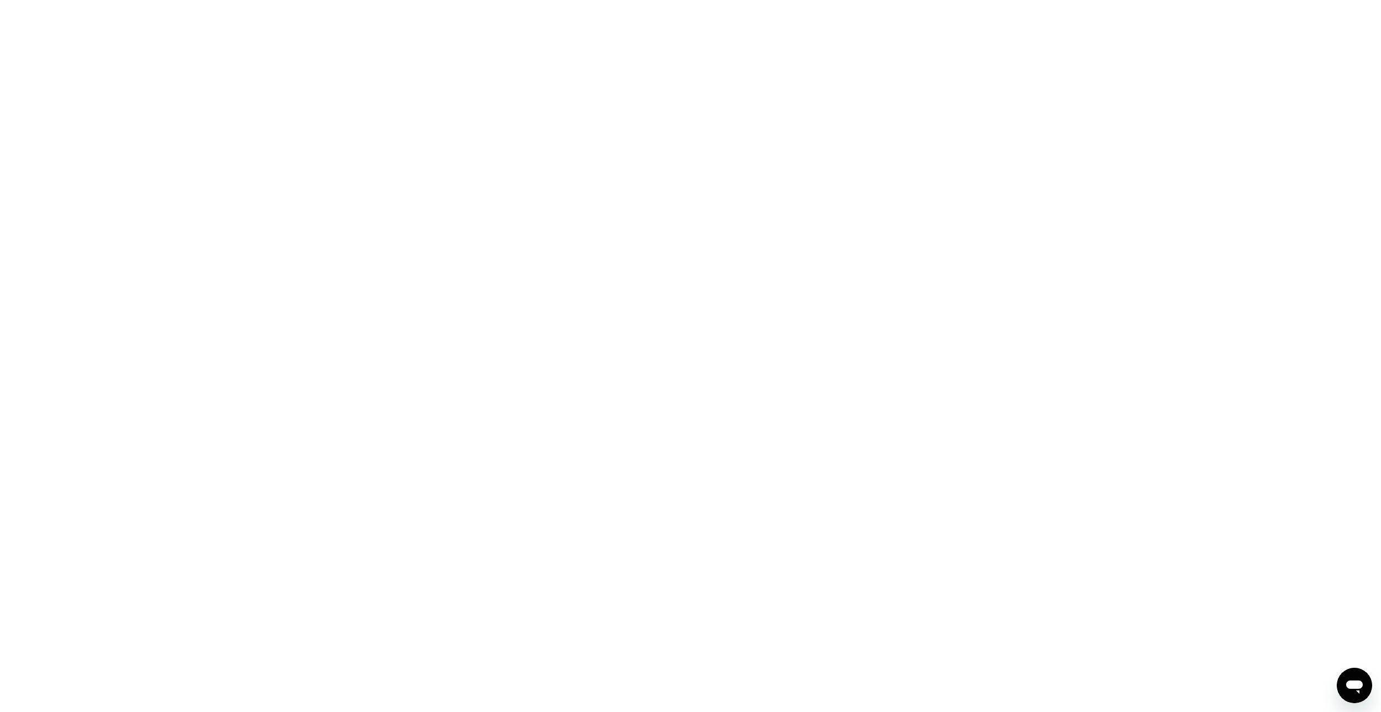
drag, startPoint x: 408, startPoint y: 112, endPoint x: 373, endPoint y: 82, distance: 45.9
click at [408, 112] on div at bounding box center [690, 356] width 1381 height 712
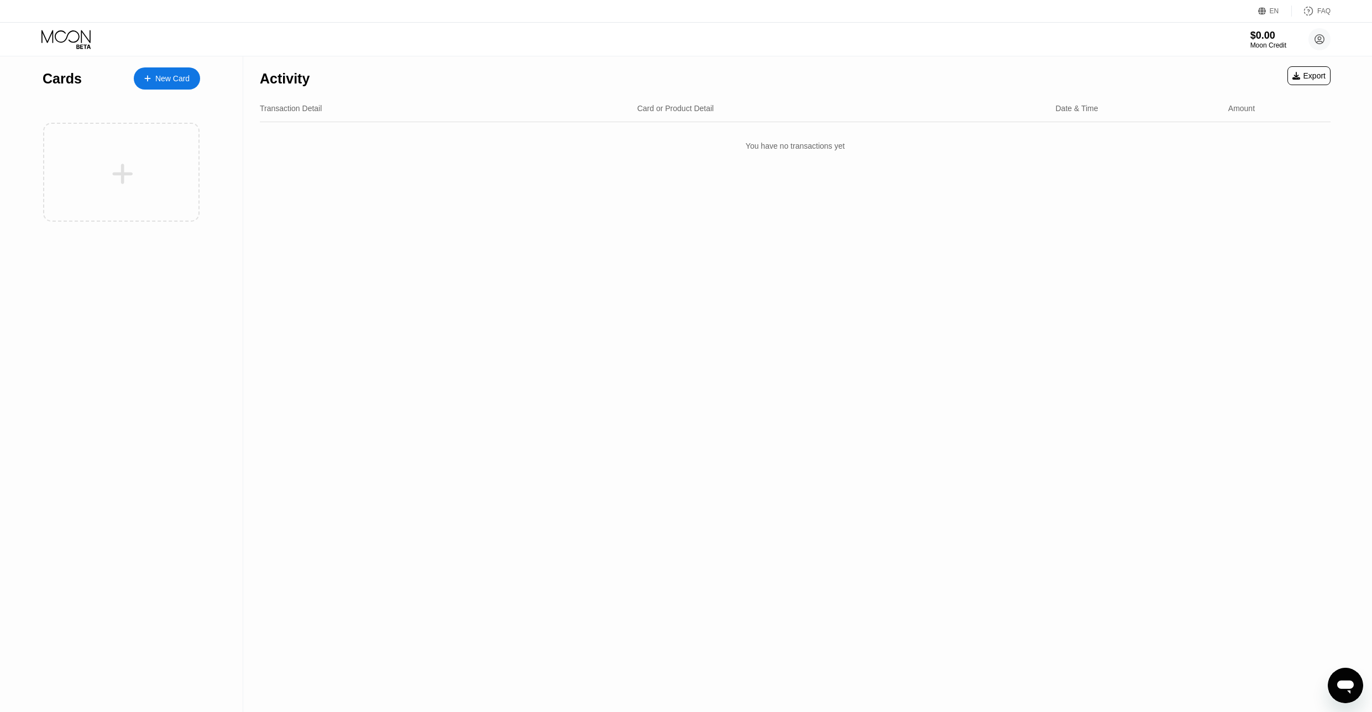
click at [350, 186] on div "Activity Export Transaction Detail Card or Product Detail Date & Time Amount Yo…" at bounding box center [795, 384] width 1104 height 656
click at [188, 84] on div "New Card" at bounding box center [167, 78] width 66 height 22
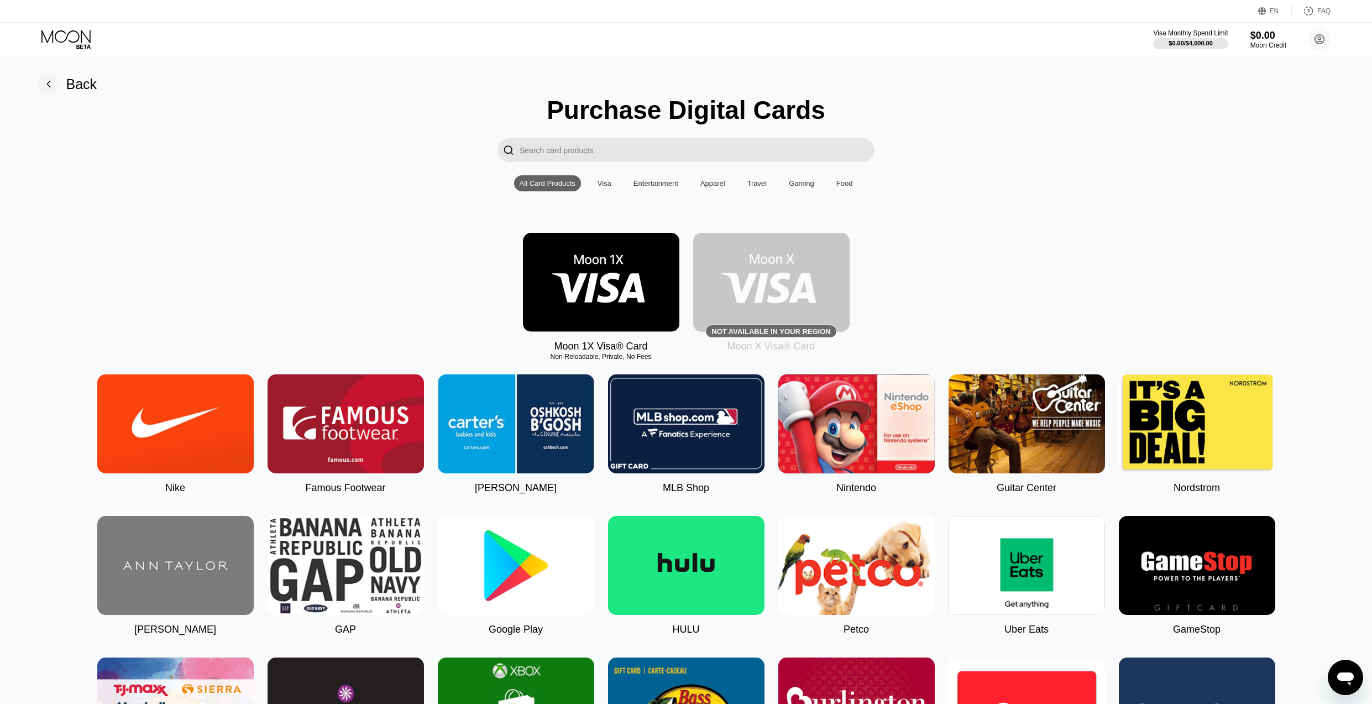
click at [656, 175] on div "Entertainment" at bounding box center [656, 183] width 56 height 16
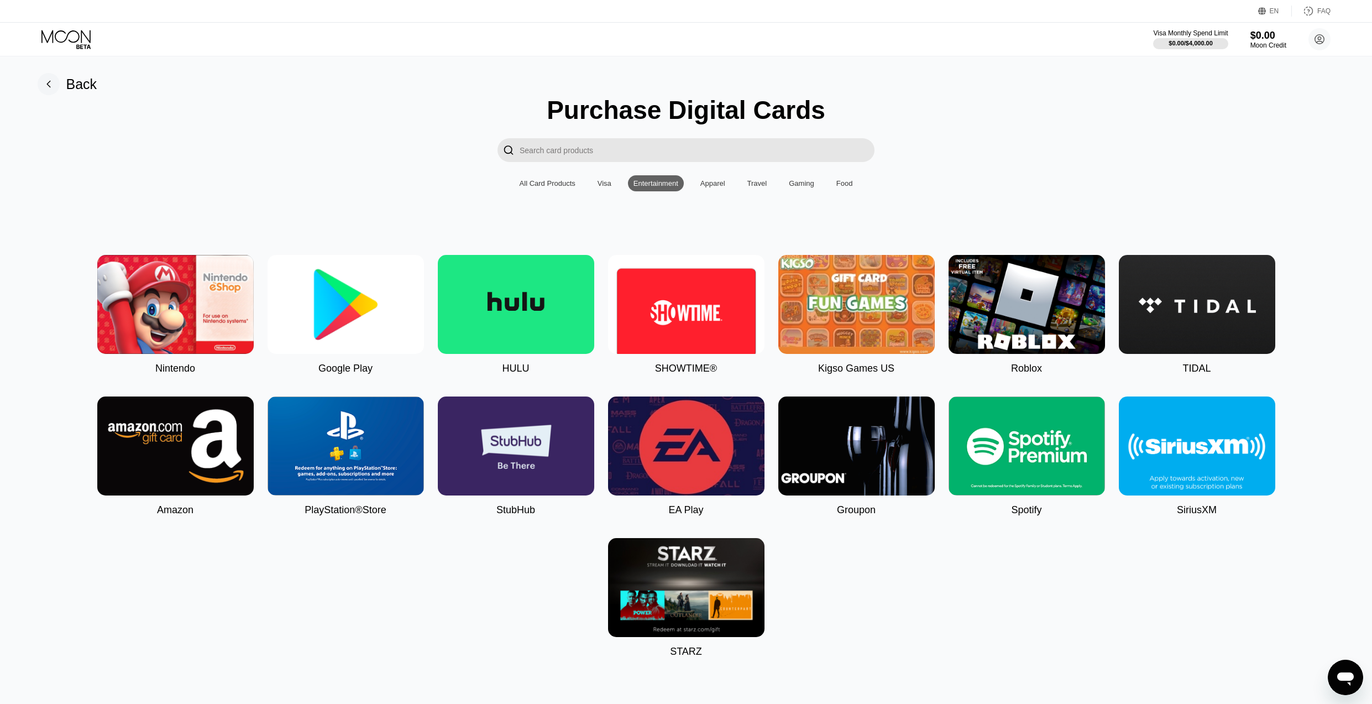
click at [711, 180] on div "Apparel" at bounding box center [713, 183] width 25 height 8
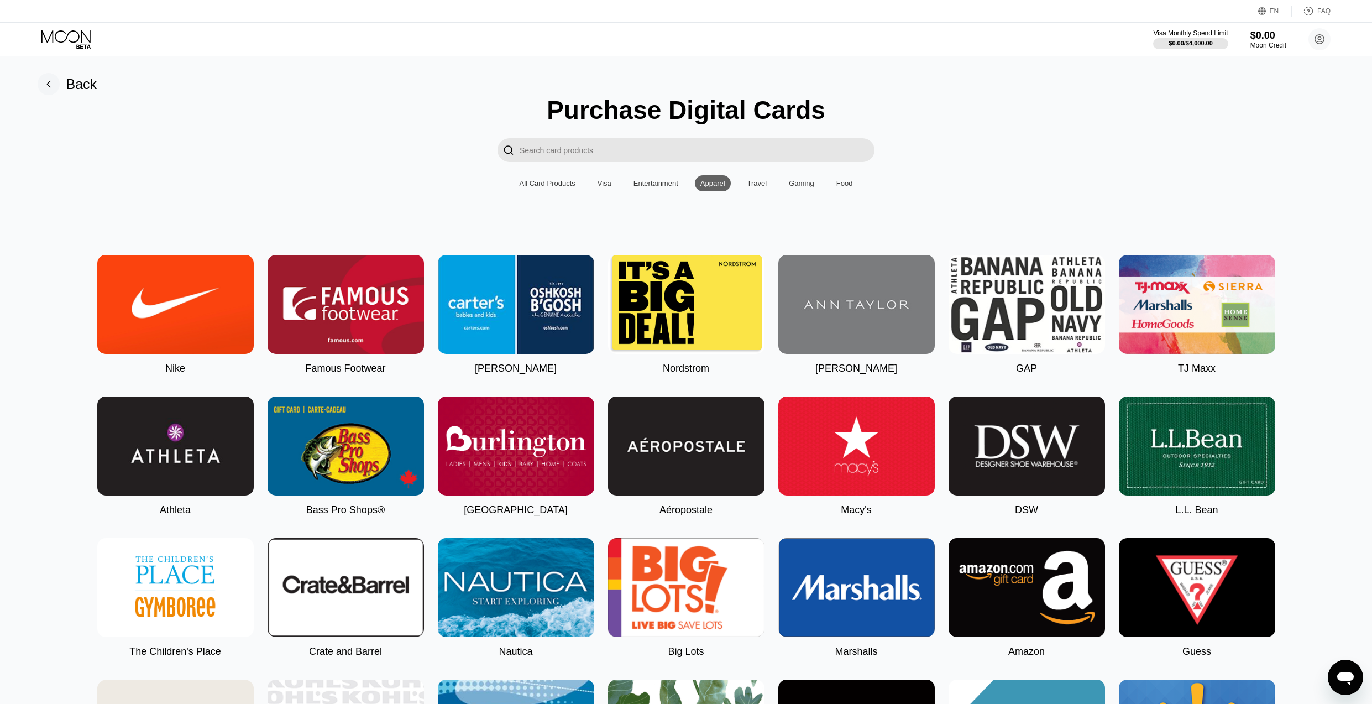
click at [806, 187] on div "Gaming" at bounding box center [801, 183] width 25 height 8
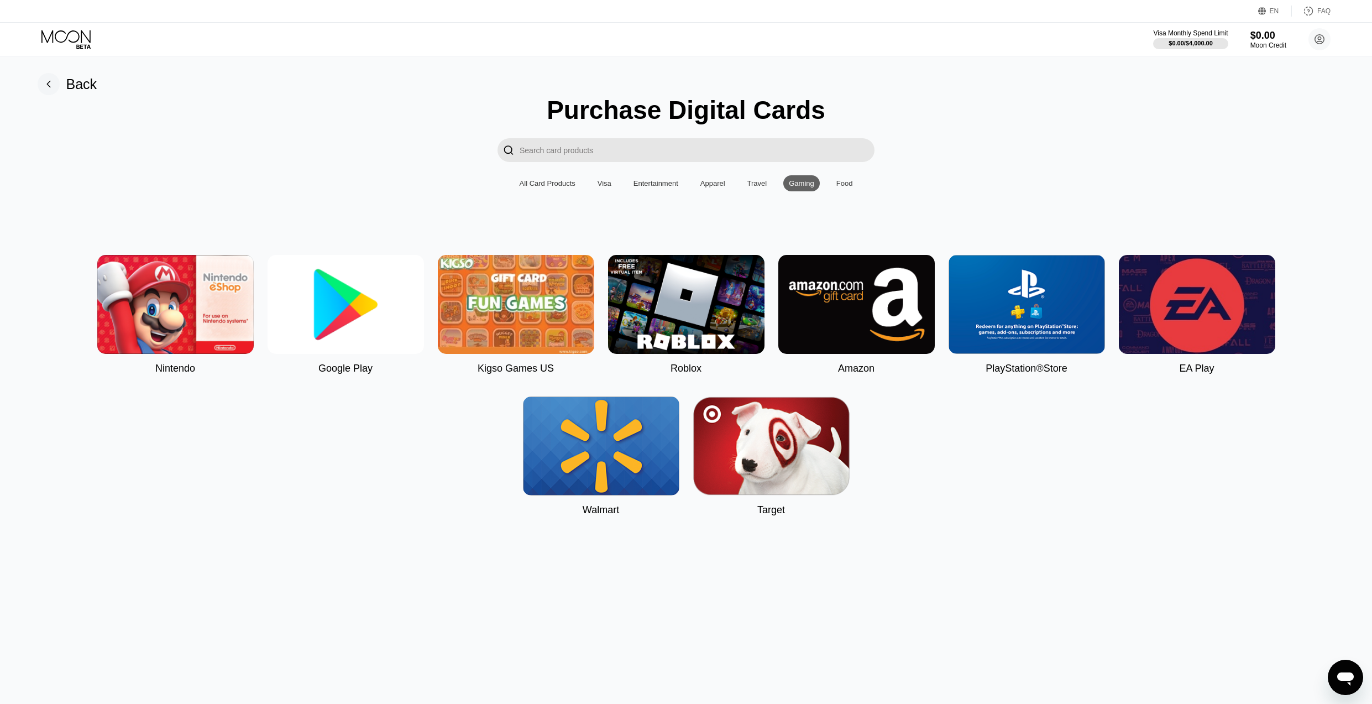
click at [842, 178] on div "Food" at bounding box center [845, 183] width 28 height 16
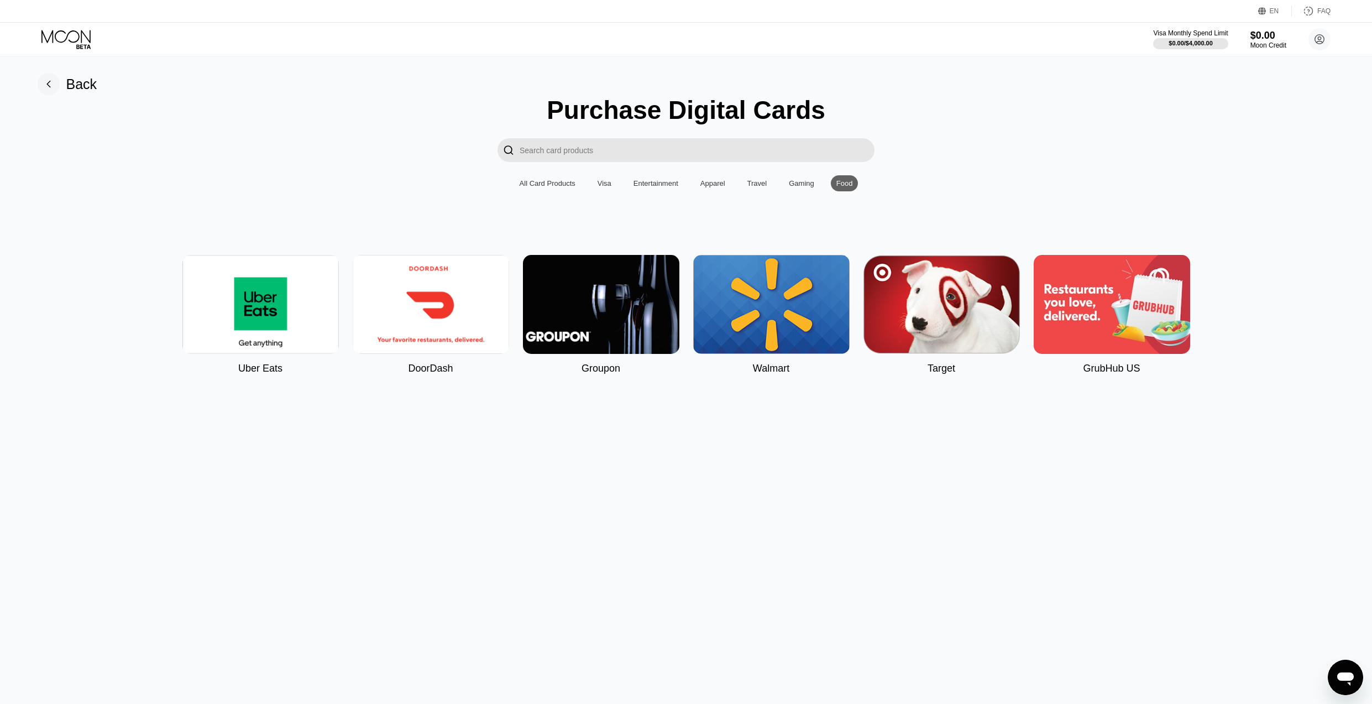
click at [604, 185] on div "Visa" at bounding box center [605, 183] width 14 height 8
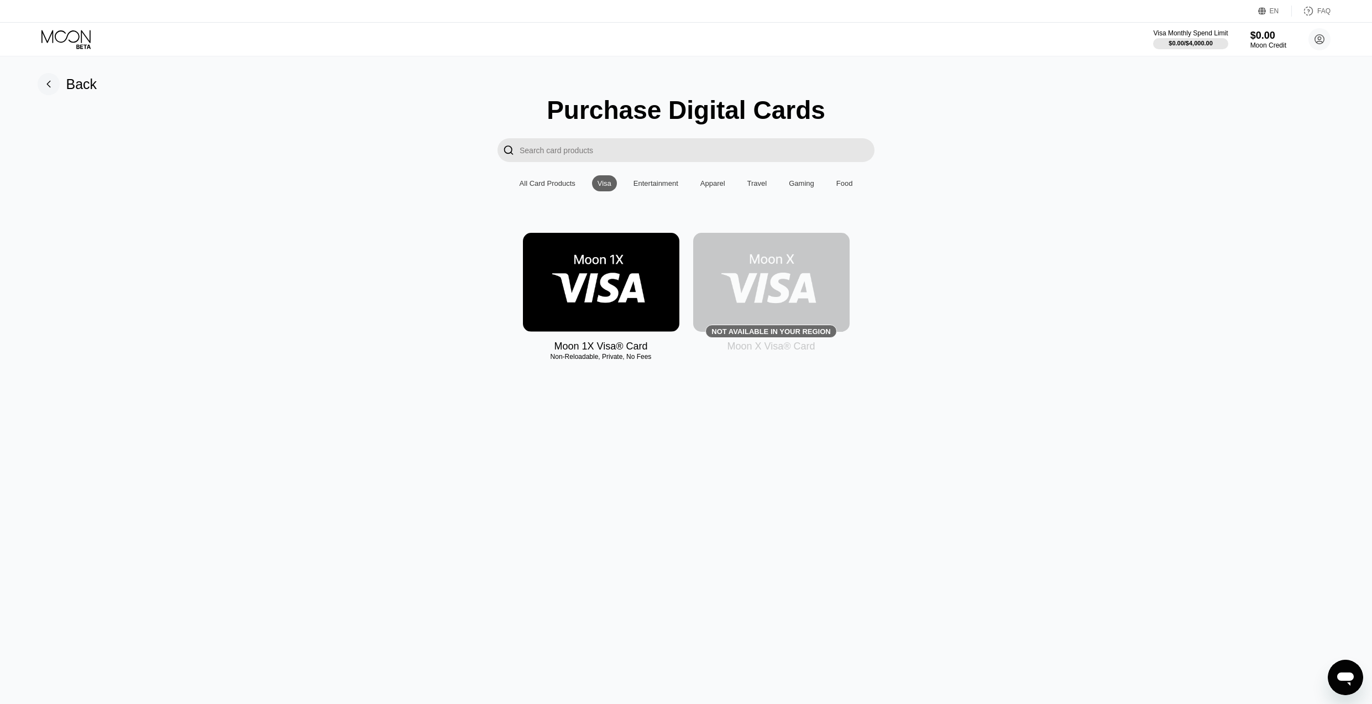
click at [538, 184] on div "All Card Products" at bounding box center [548, 183] width 56 height 8
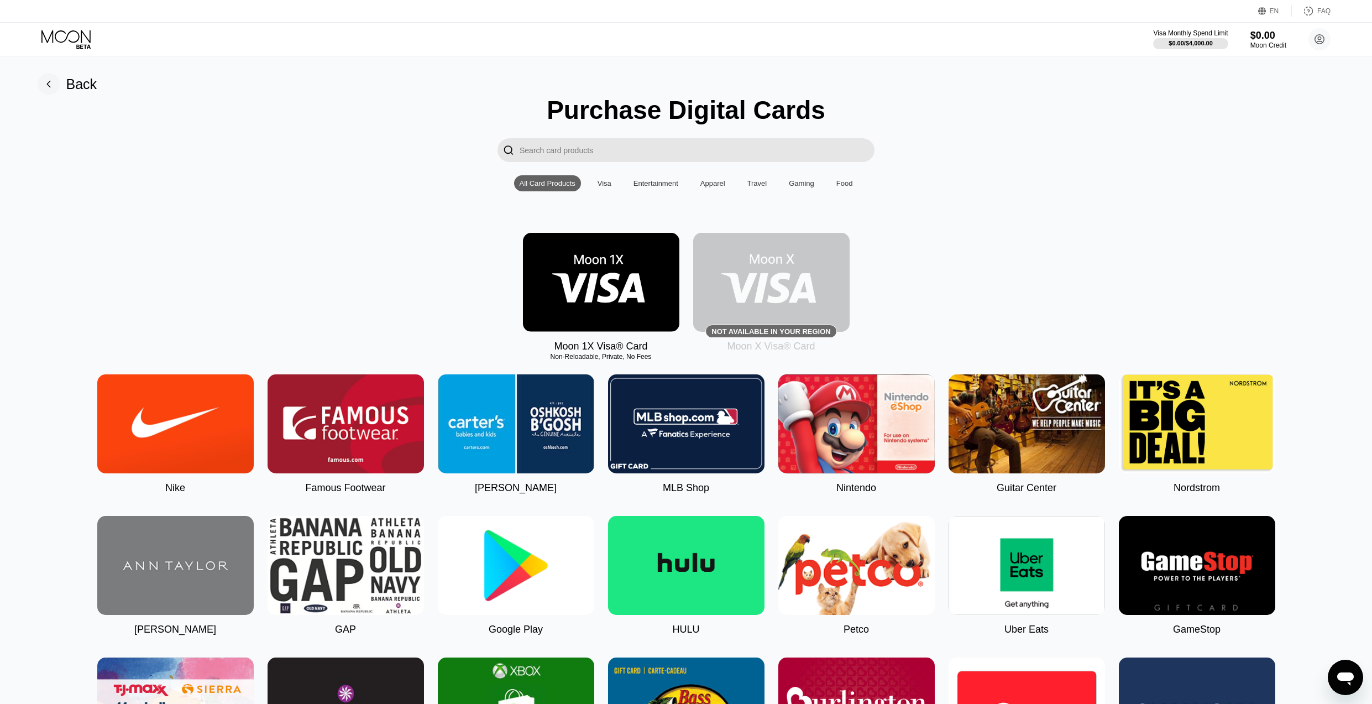
click at [607, 184] on div "Visa" at bounding box center [605, 183] width 14 height 8
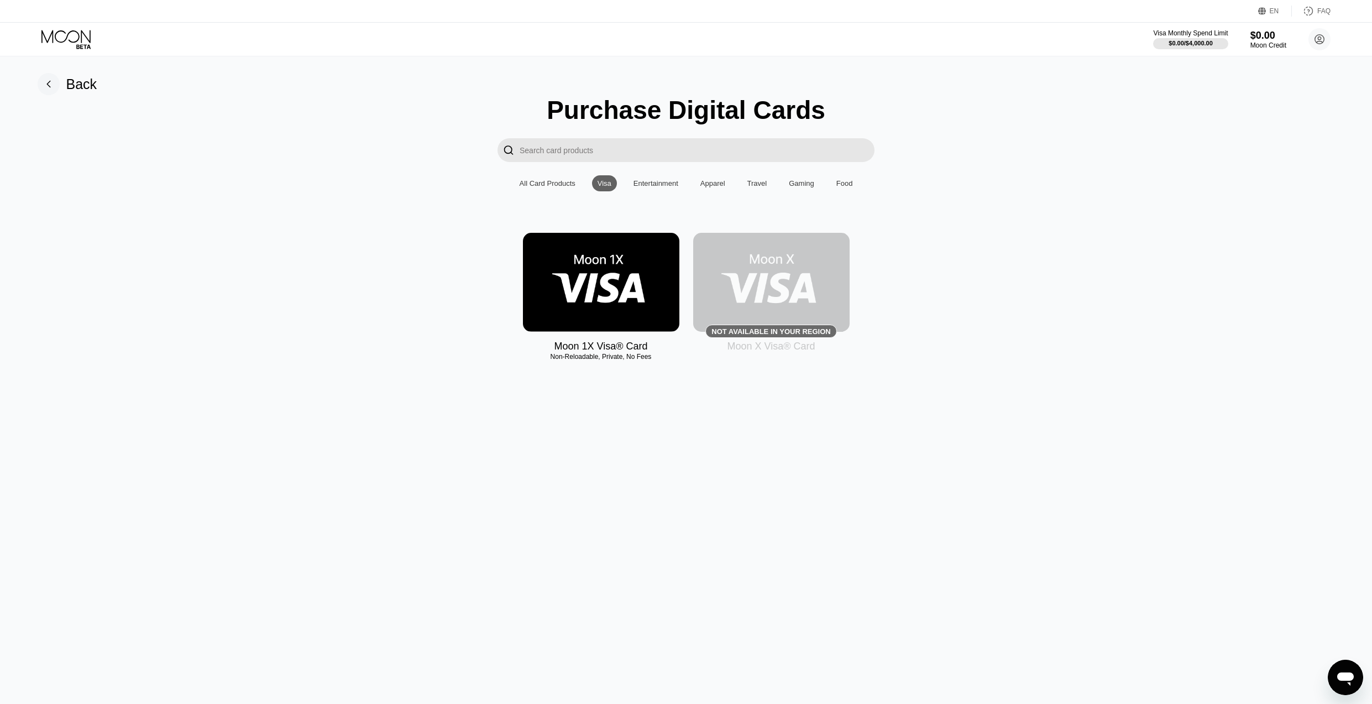
click at [578, 249] on img at bounding box center [601, 282] width 156 height 99
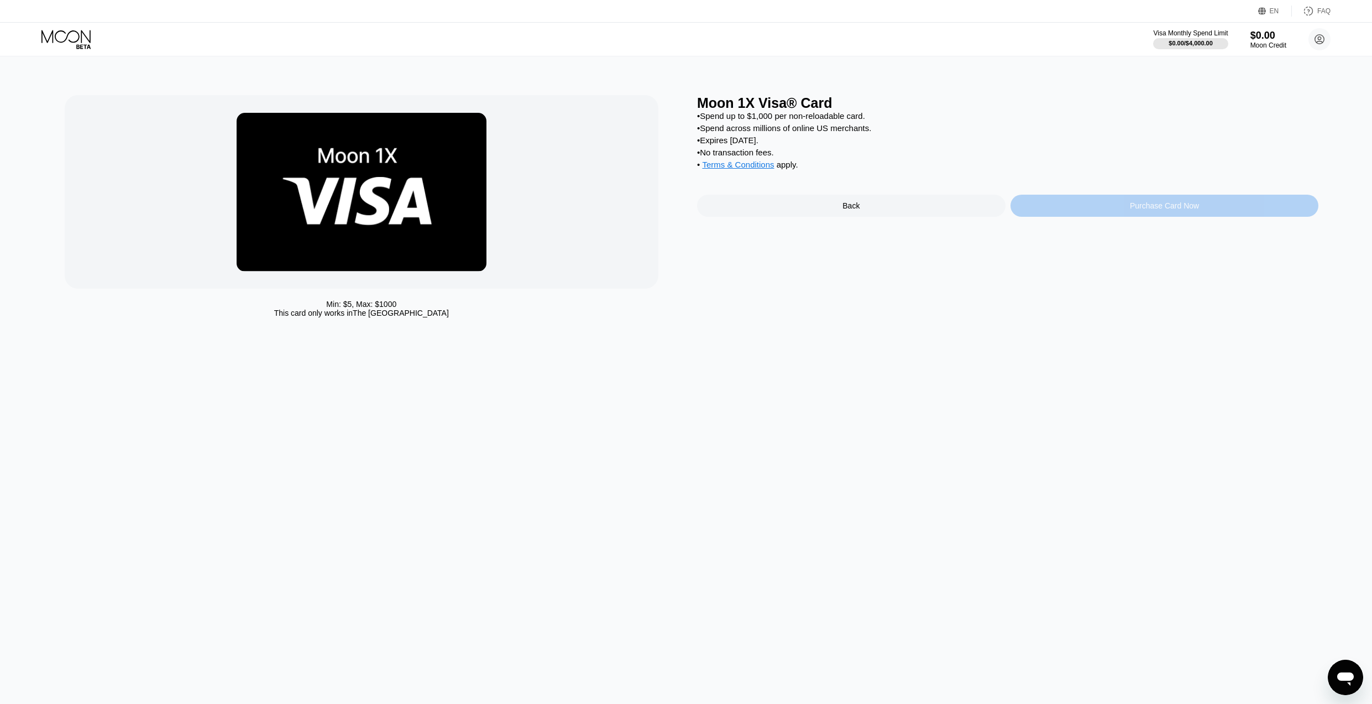
click at [1070, 208] on div "Purchase Card Now" at bounding box center [1165, 206] width 309 height 22
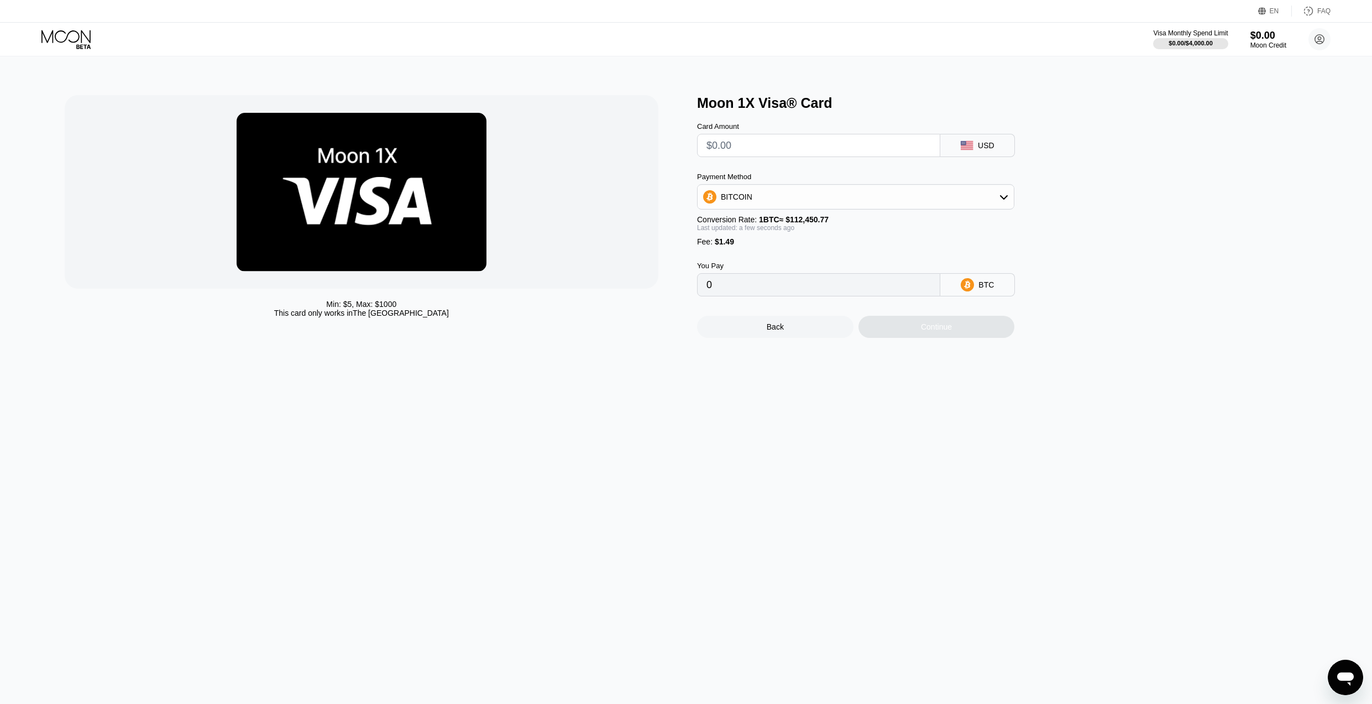
click at [770, 147] on input "text" at bounding box center [819, 145] width 225 height 22
type input "$5"
type input "0.00005772"
type input "$50"
type input "0.00045789"
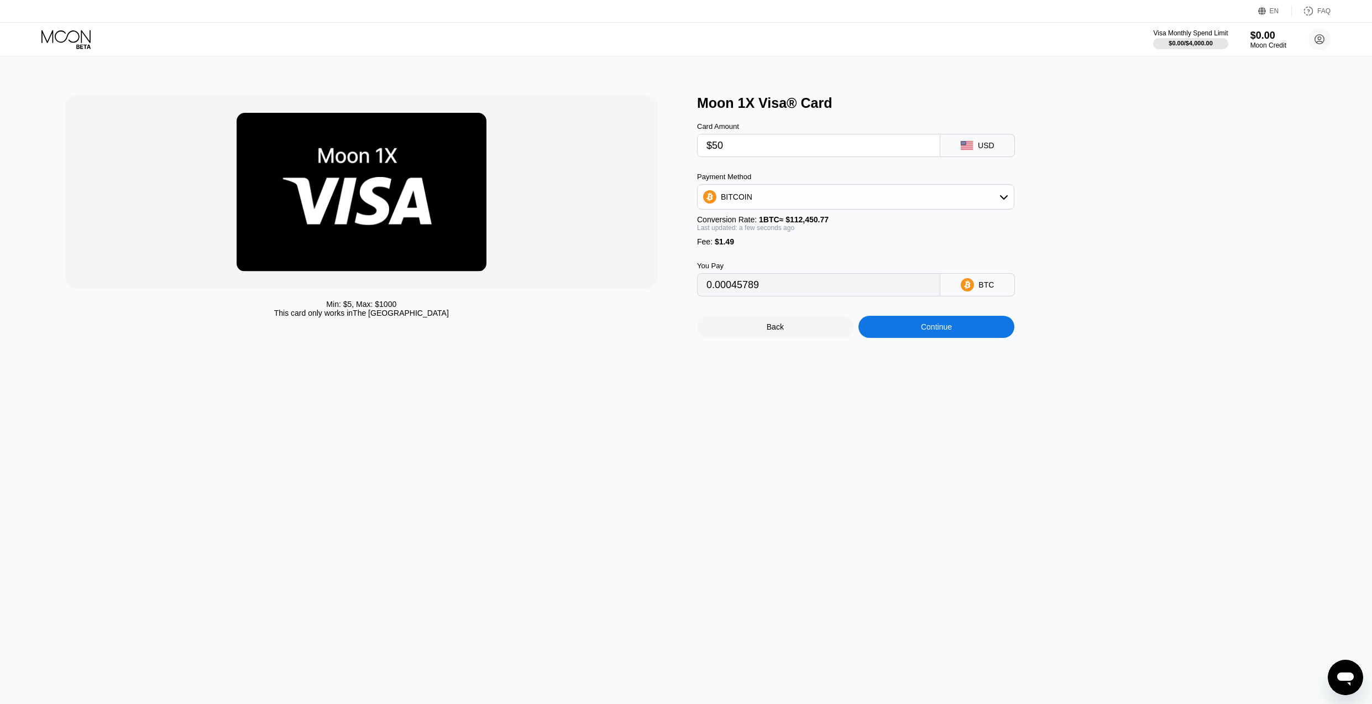
type input "$500"
type input "0.00445965"
type input "$500"
click at [777, 198] on div "BITCOIN" at bounding box center [856, 197] width 316 height 22
click at [761, 250] on span "USDT on TRON" at bounding box center [752, 251] width 56 height 9
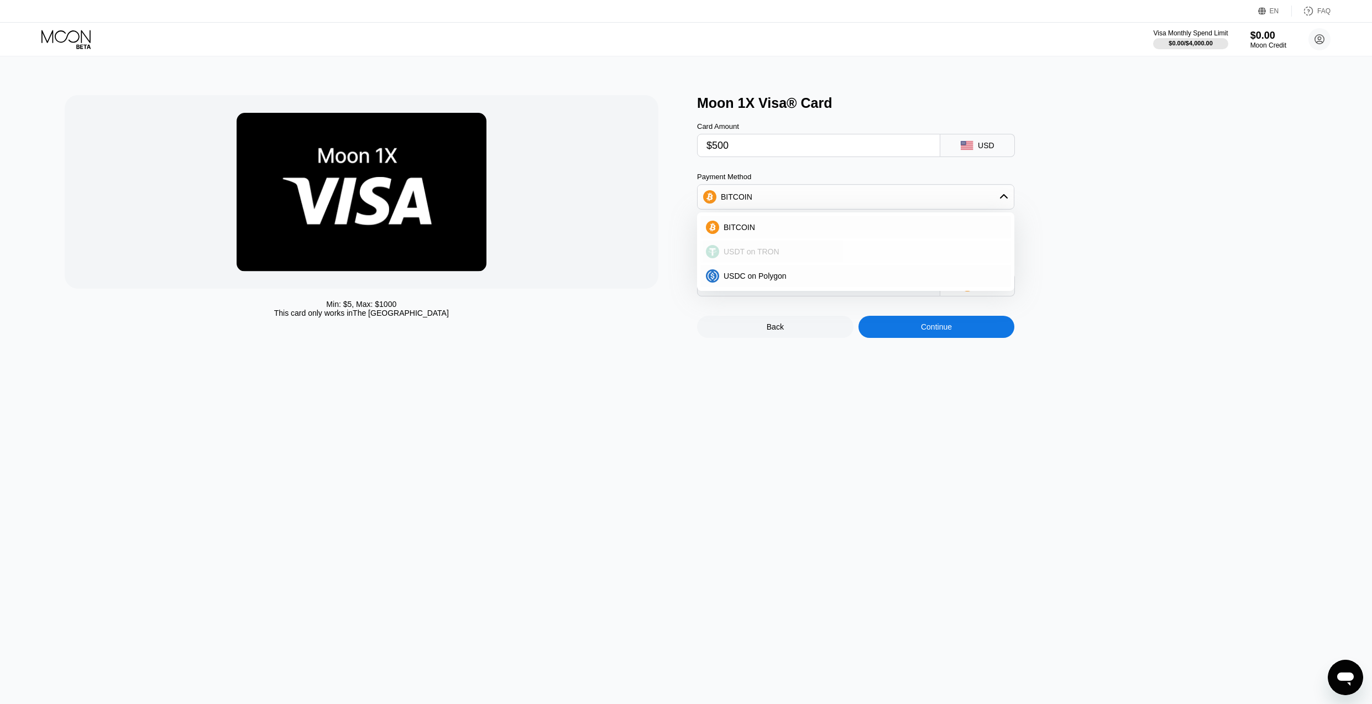
type input "506.56"
click at [1184, 255] on div "Moon 1X Visa® Card Card Amount $500 USD Payment Method USDT on TRON Conversion …" at bounding box center [1008, 216] width 622 height 243
click at [749, 148] on input "$500" at bounding box center [819, 145] width 225 height 22
type input "$50"
type input "52.01"
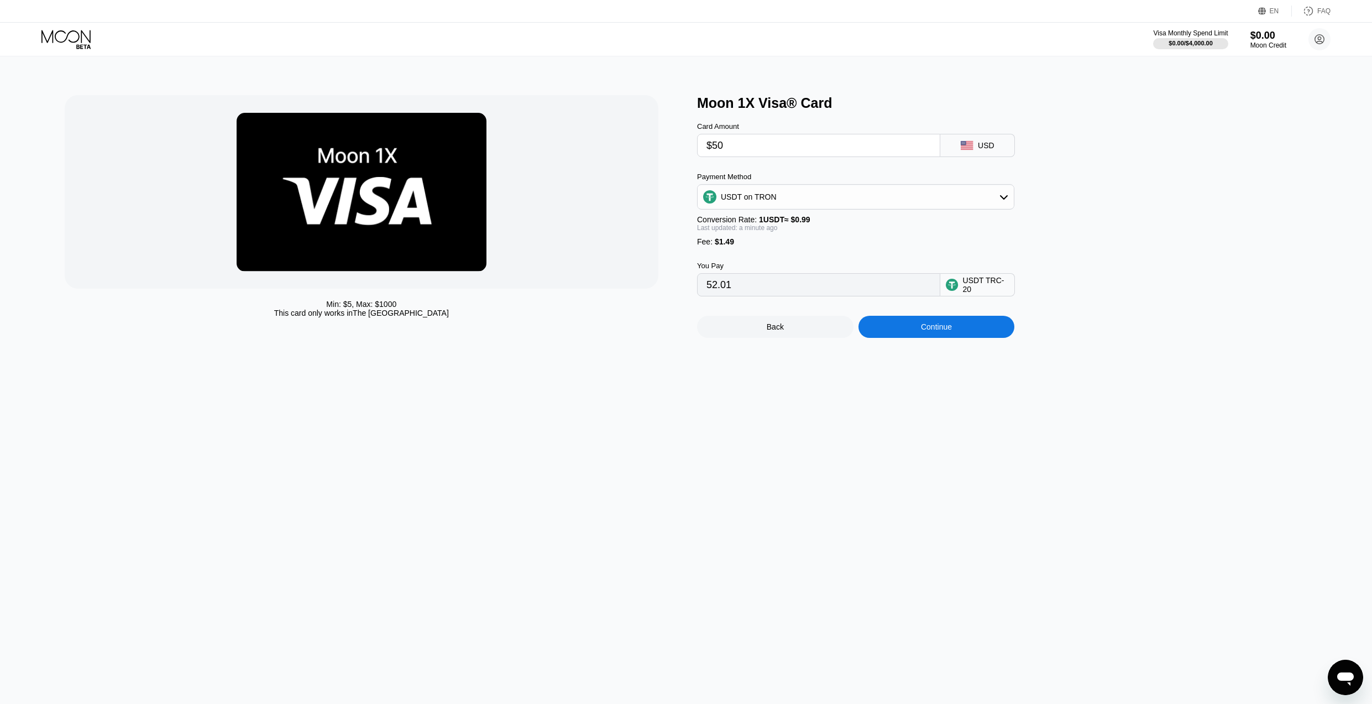
click at [1171, 374] on div "Min: $ 5 , Max: $ 1000 This card only works in The United States Moon 1X Visa® …" at bounding box center [686, 380] width 1381 height 648
click at [755, 284] on input "52.01" at bounding box center [819, 285] width 225 height 22
click at [651, 344] on div "Min: $ 5 , Max: $ 1000 This card only works in The United States Moon 1X Visa® …" at bounding box center [686, 380] width 1381 height 648
click at [730, 145] on input "$50" at bounding box center [819, 145] width 225 height 22
type input "$500"
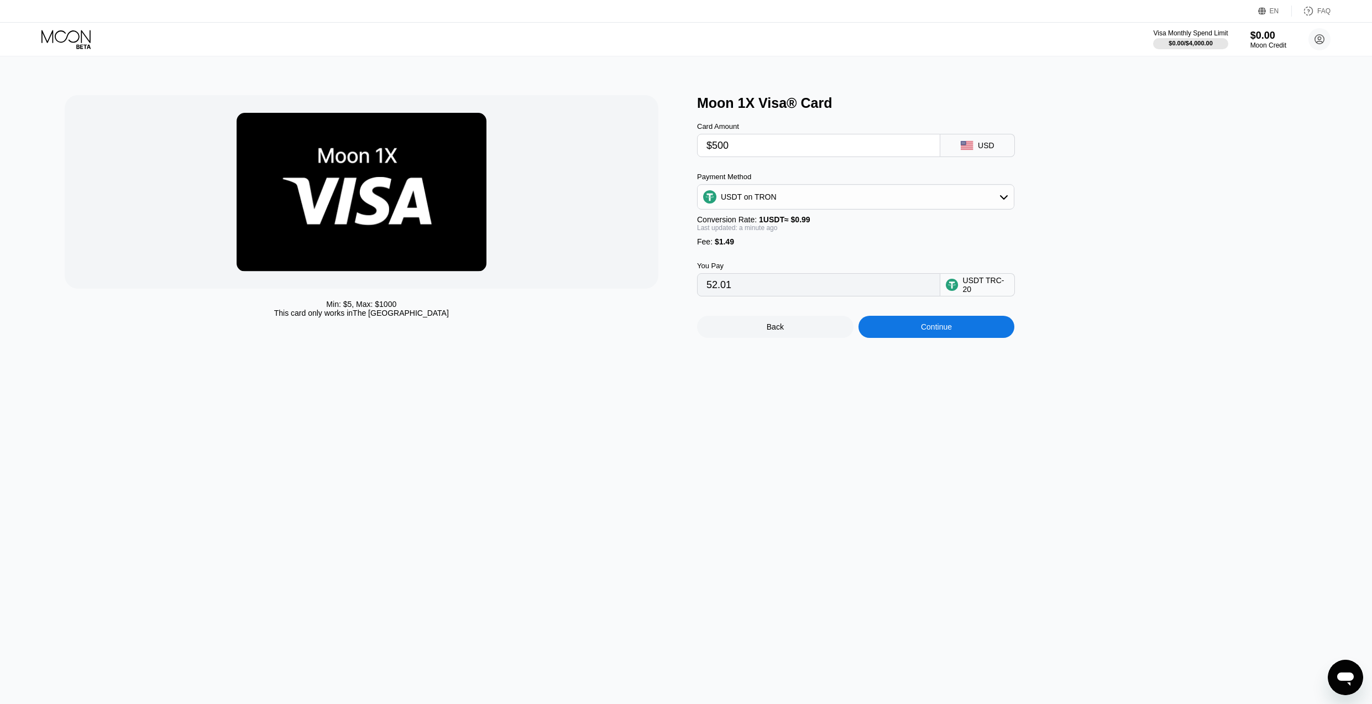
type input "506.56"
drag, startPoint x: 765, startPoint y: 478, endPoint x: 764, endPoint y: 447, distance: 31.0
click at [765, 478] on div "Min: $ 5 , Max: $ 1000 This card only works in The United States Moon 1X Visa® …" at bounding box center [686, 380] width 1381 height 648
click at [848, 231] on div "Last updated: a minute ago" at bounding box center [855, 228] width 317 height 8
click at [749, 412] on div "Min: $ 5 , Max: $ 1000 This card only works in The United States Moon 1X Visa® …" at bounding box center [686, 380] width 1381 height 648
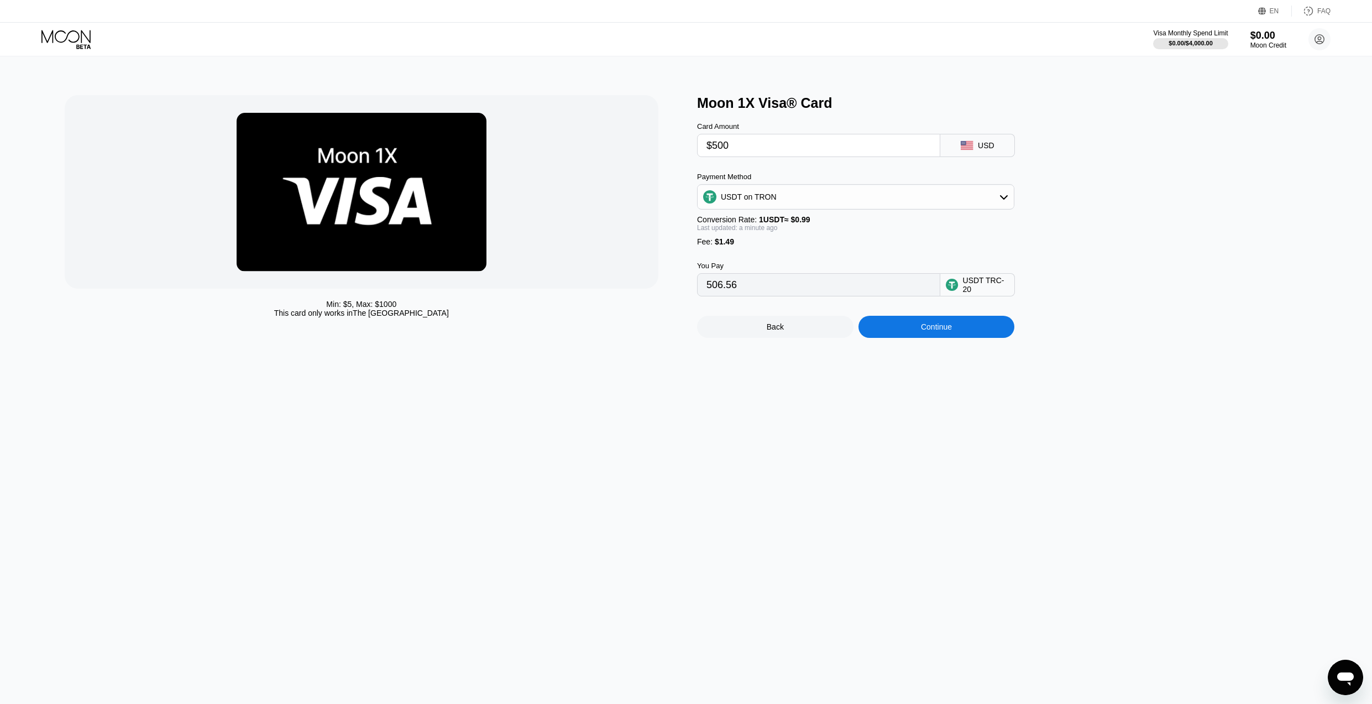
click at [424, 316] on div "This card only works in The United States" at bounding box center [361, 313] width 175 height 9
click at [592, 352] on div "Min: $ 5 , Max: $ 1000 This card only works in The United States Moon 1X Visa® …" at bounding box center [686, 380] width 1381 height 648
click at [742, 141] on input "$500" at bounding box center [819, 145] width 225 height 22
click at [737, 146] on input "$500" at bounding box center [819, 145] width 225 height 22
type input "$50"
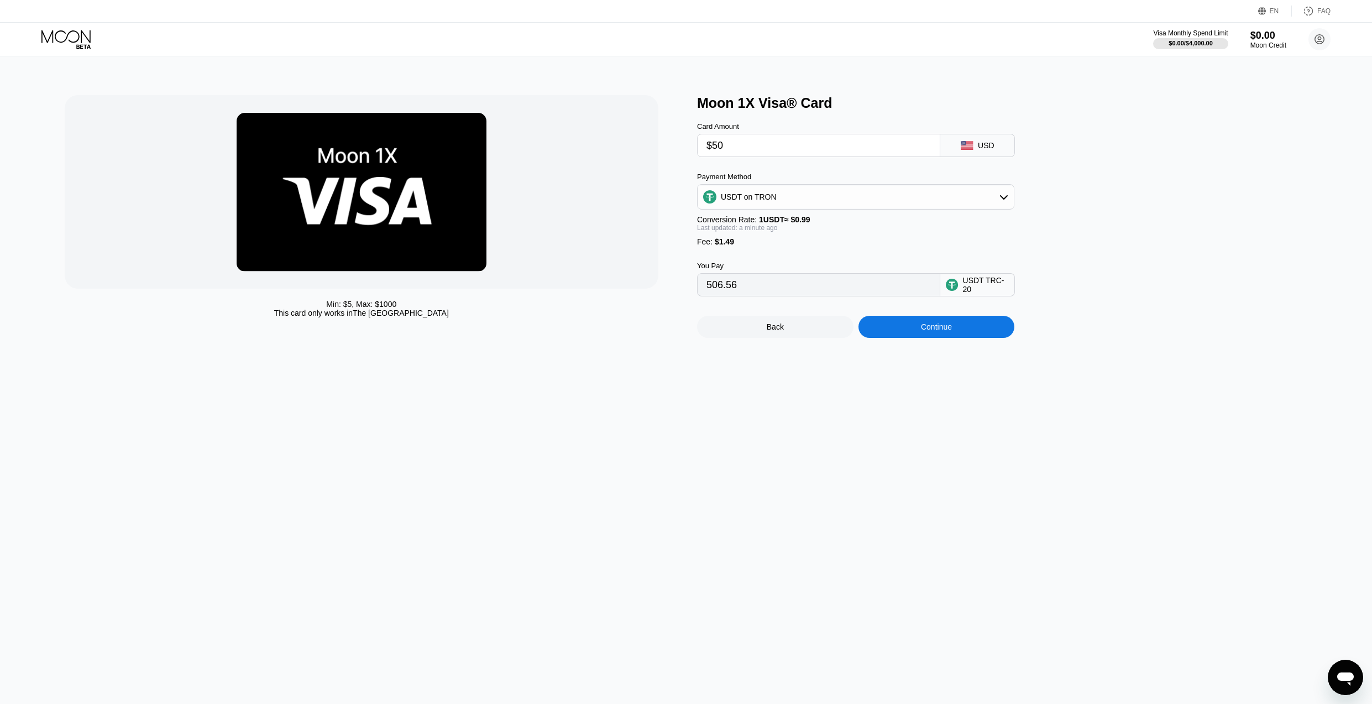
type input "52.01"
click at [756, 424] on div "Min: $ 5 , Max: $ 1000 This card only works in The United States Moon 1X Visa® …" at bounding box center [686, 380] width 1381 height 648
click at [890, 335] on div "Continue" at bounding box center [937, 327] width 156 height 22
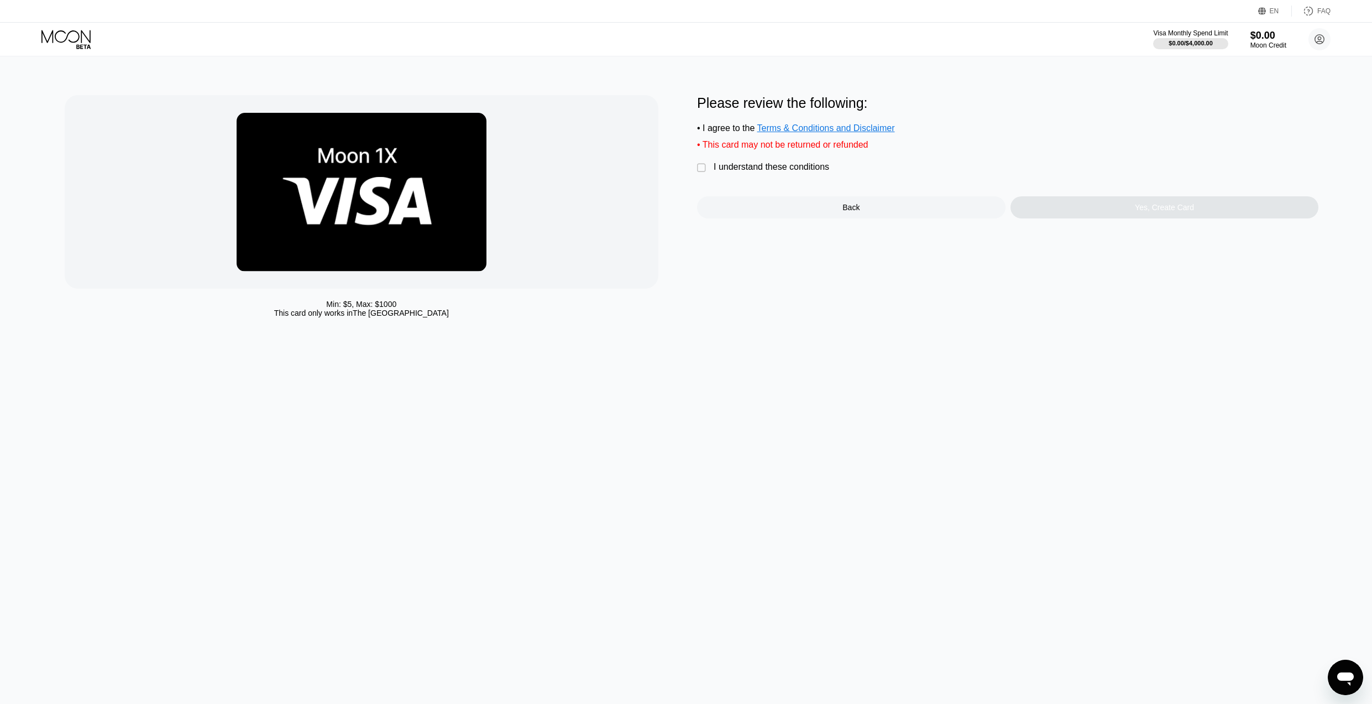
click at [779, 165] on div "I understand these conditions" at bounding box center [772, 167] width 116 height 10
click at [1119, 208] on div "Yes, Create Card" at bounding box center [1165, 207] width 309 height 22
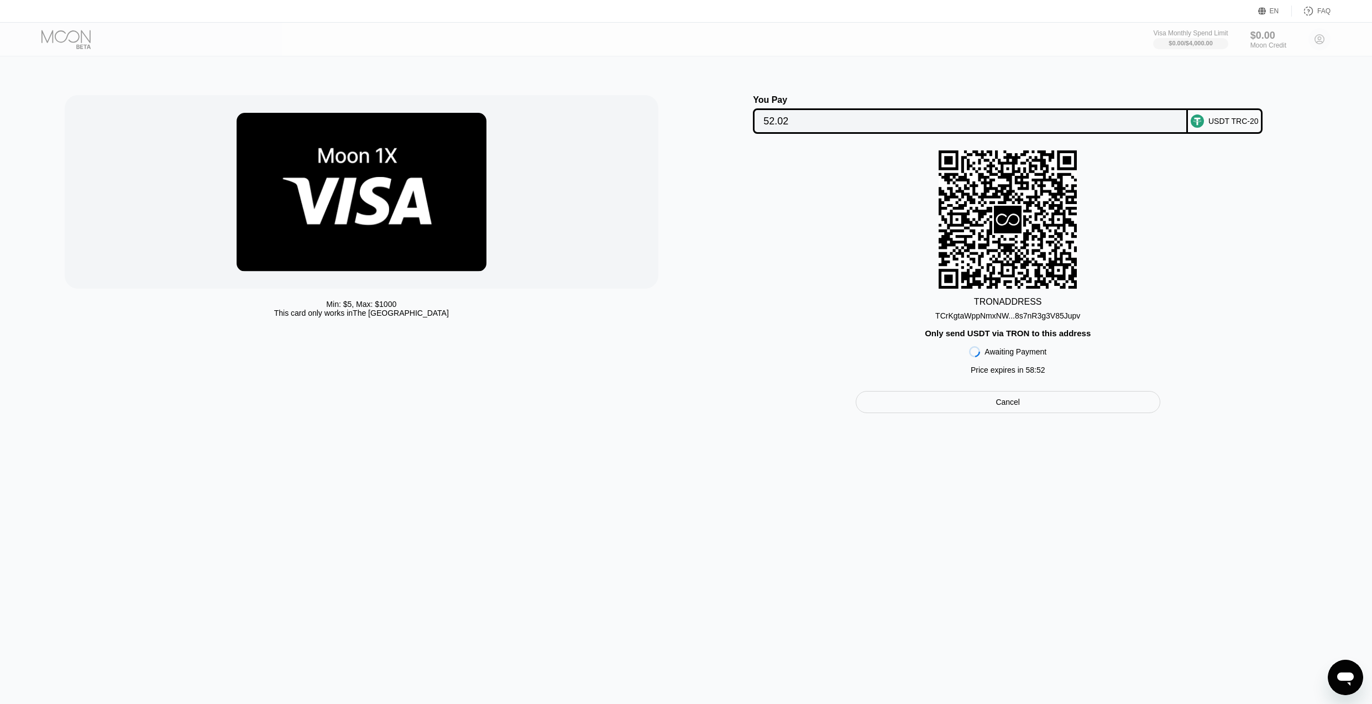
click at [1007, 316] on div "TCrKgtaWppNmxNW...8s7nR3g3V85Jupv" at bounding box center [1008, 315] width 145 height 9
click at [1010, 405] on div "Cancel" at bounding box center [1008, 402] width 24 height 10
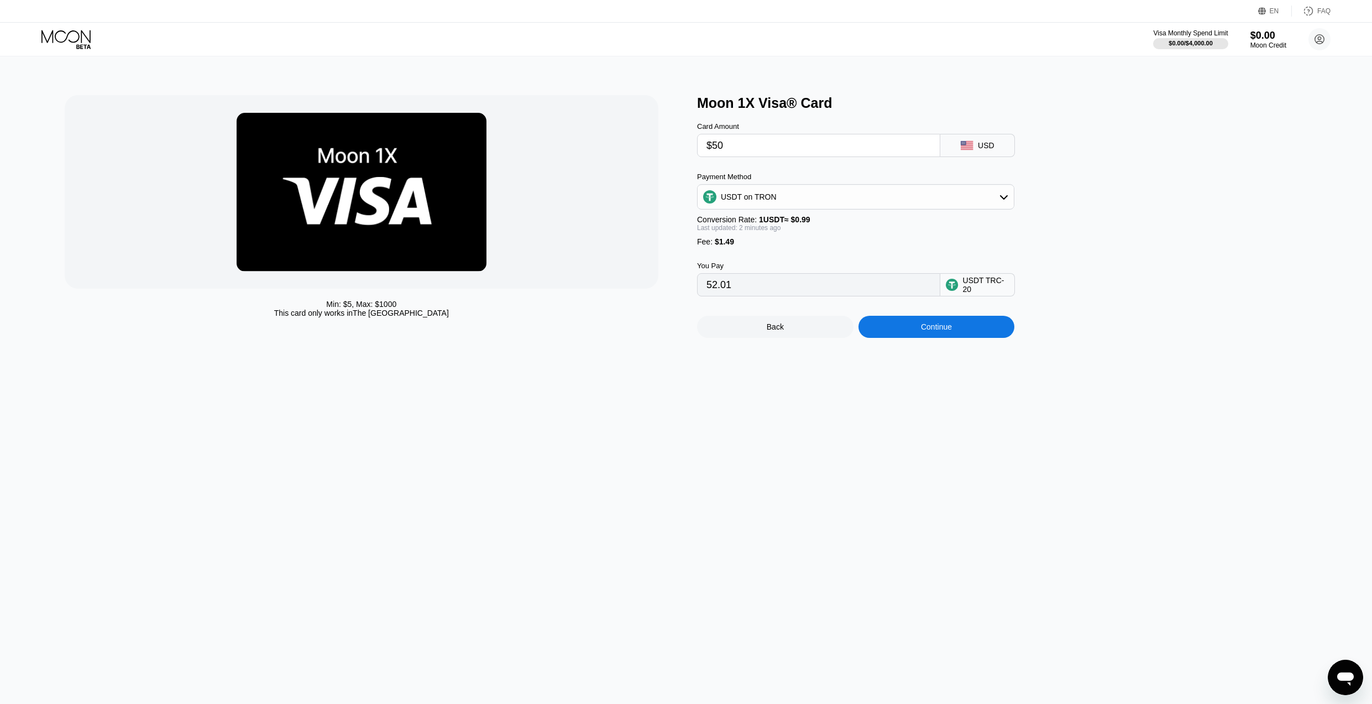
click at [690, 425] on div "Min: $ 5 , Max: $ 1000 This card only works in The United States Moon 1X Visa® …" at bounding box center [686, 380] width 1381 height 648
click at [851, 388] on div "Min: $ 5 , Max: $ 1000 This card only works in The United States Moon 1X Visa® …" at bounding box center [686, 380] width 1381 height 648
click at [915, 333] on div "Continue" at bounding box center [937, 327] width 156 height 22
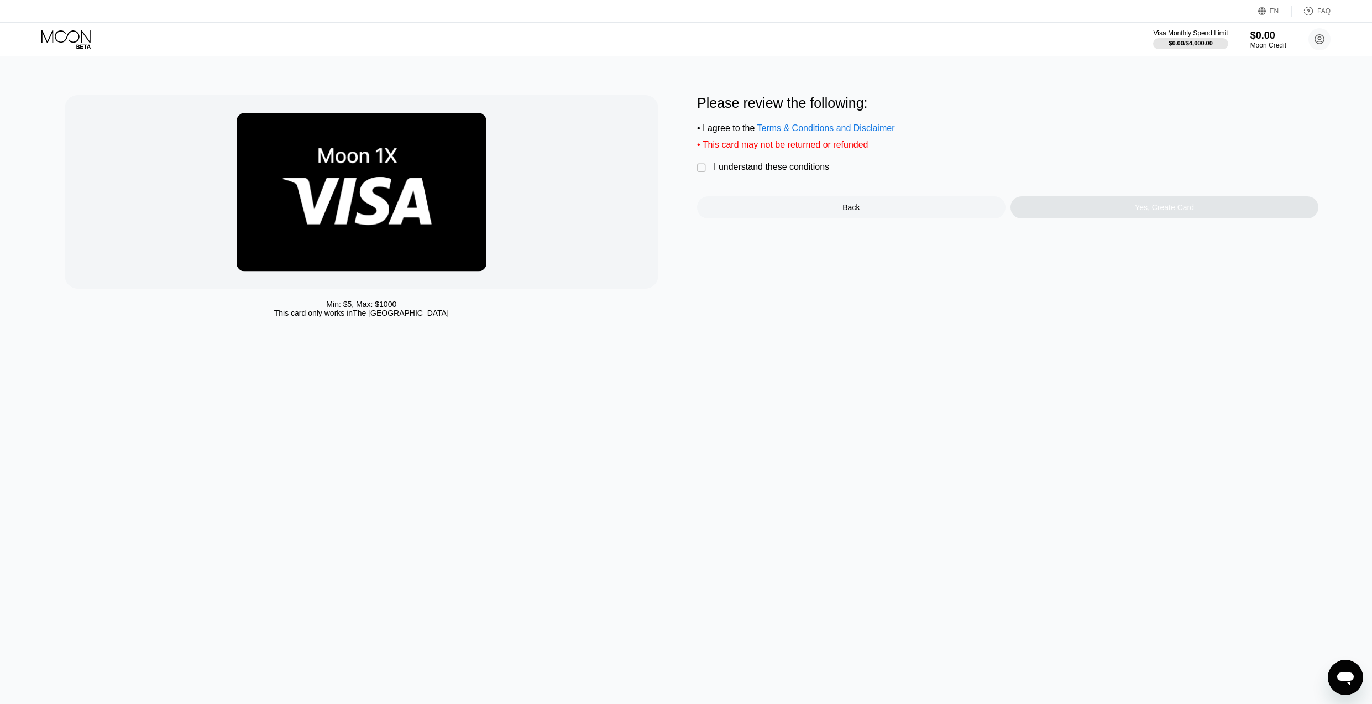
drag, startPoint x: 852, startPoint y: 211, endPoint x: 847, endPoint y: 241, distance: 30.2
click at [852, 211] on div "Back" at bounding box center [851, 207] width 17 height 9
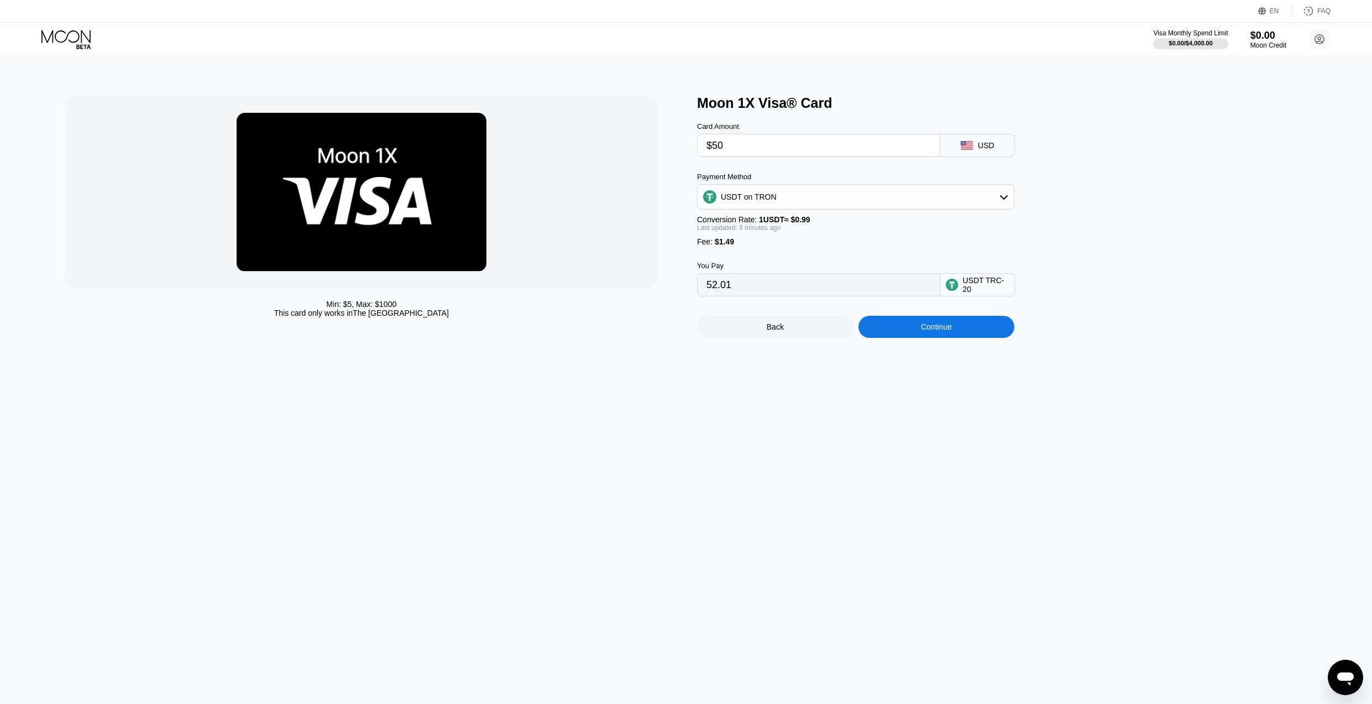
click at [758, 149] on input "$50" at bounding box center [819, 145] width 225 height 22
type input "$10"
type input "11.61"
type input "$10"
click at [853, 488] on div "Min: $ 5 , Max: $ 1000 This card only works in The United States Moon 1X Visa® …" at bounding box center [686, 380] width 1381 height 648
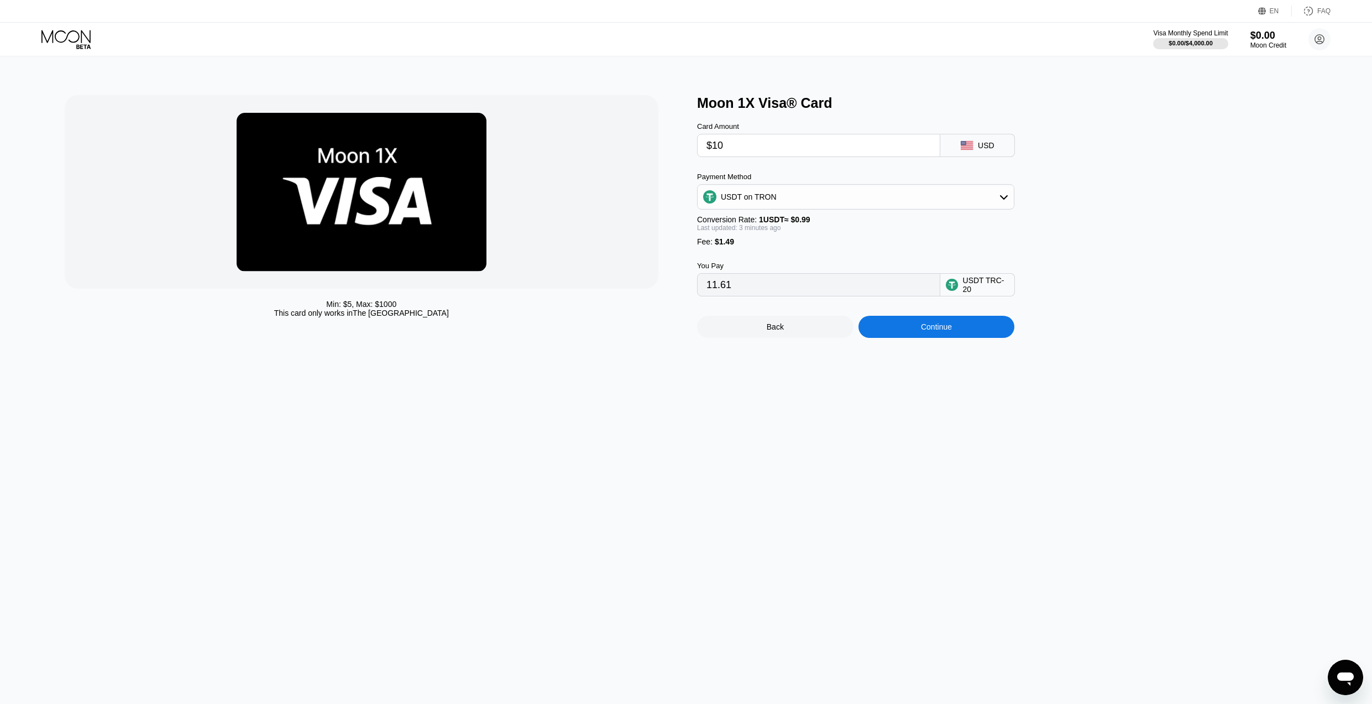
click at [917, 330] on div "Continue" at bounding box center [937, 327] width 156 height 22
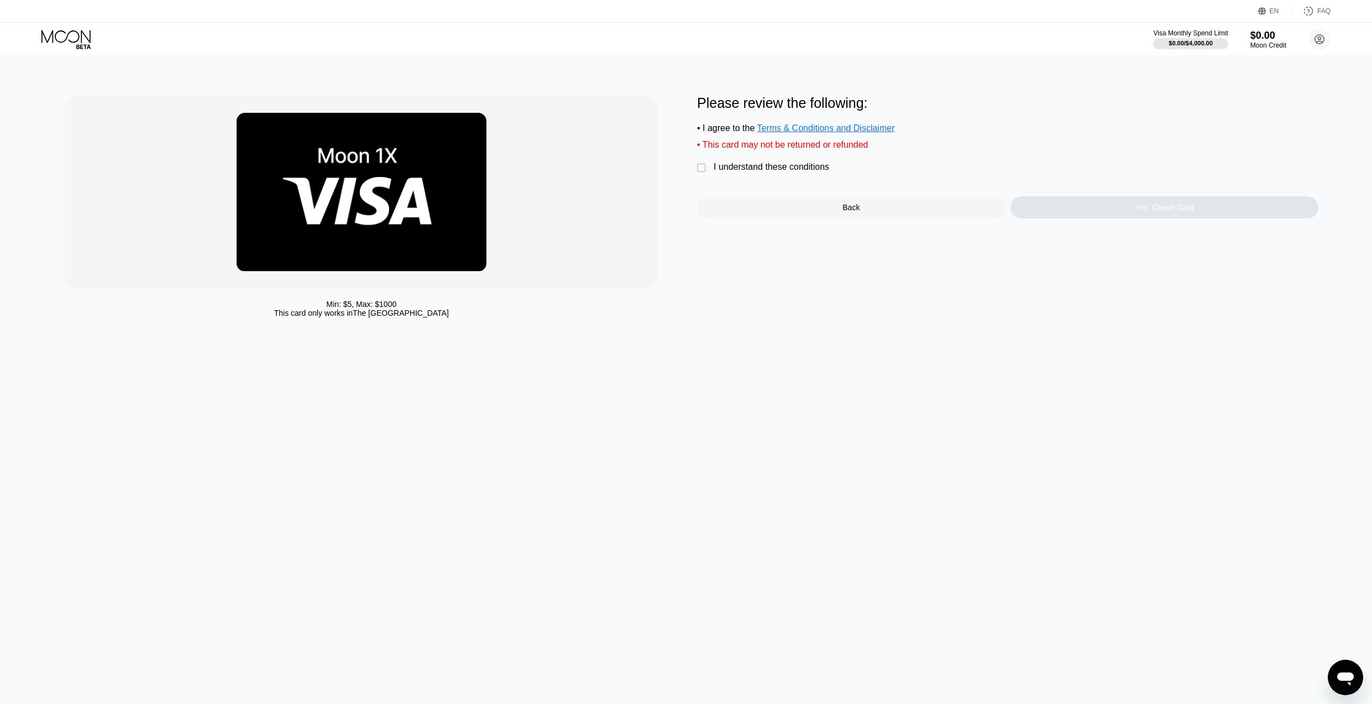
click at [753, 168] on div "I understand these conditions" at bounding box center [772, 167] width 116 height 10
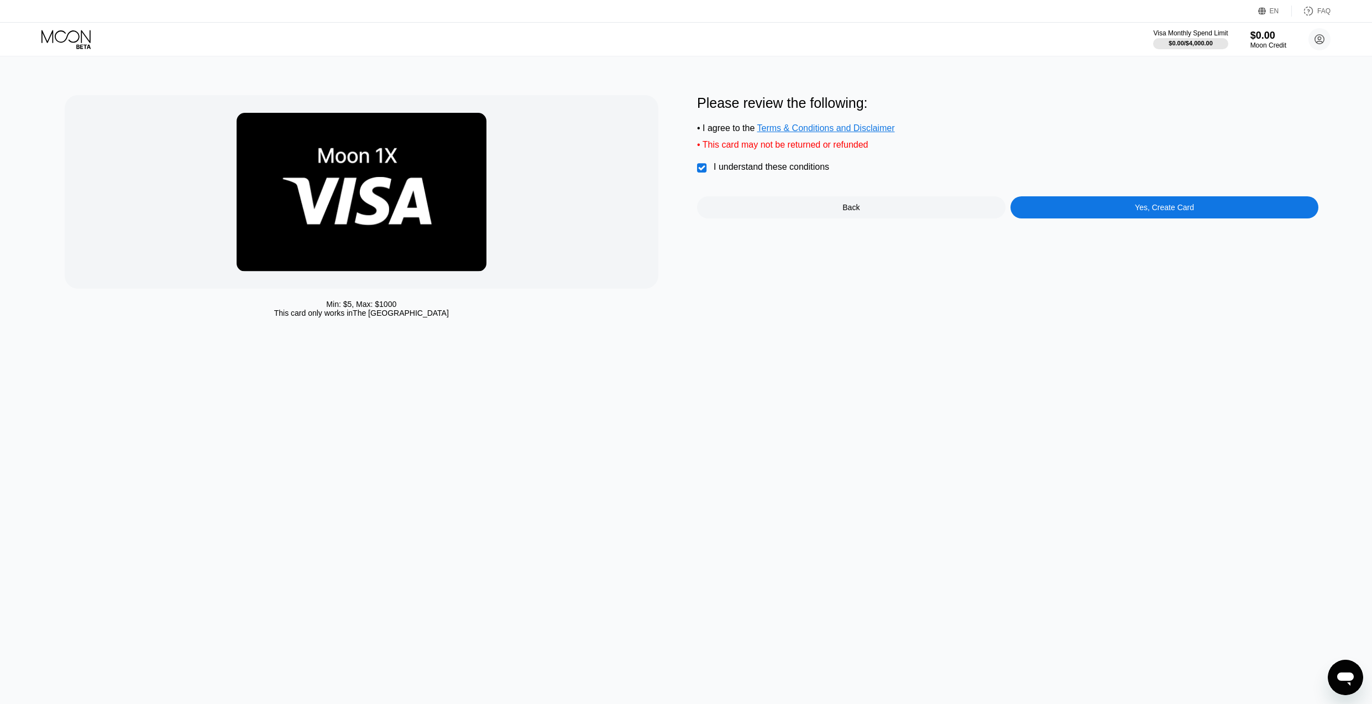
click at [1083, 203] on div "Yes, Create Card" at bounding box center [1165, 207] width 309 height 22
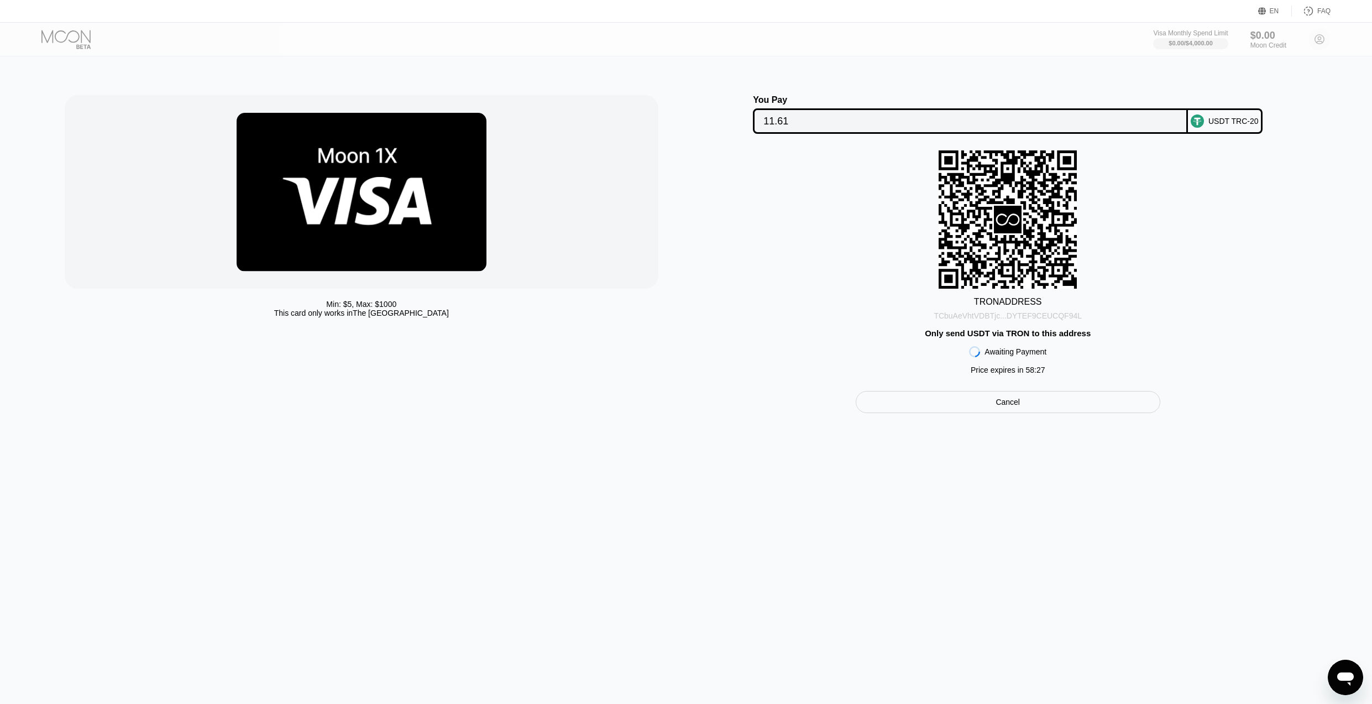
click at [1069, 317] on div "TCbuAeVhtVDBTjc...DYTEF9CEUCQF94L" at bounding box center [1008, 315] width 148 height 9
click at [979, 406] on div "Cancel" at bounding box center [1008, 402] width 305 height 22
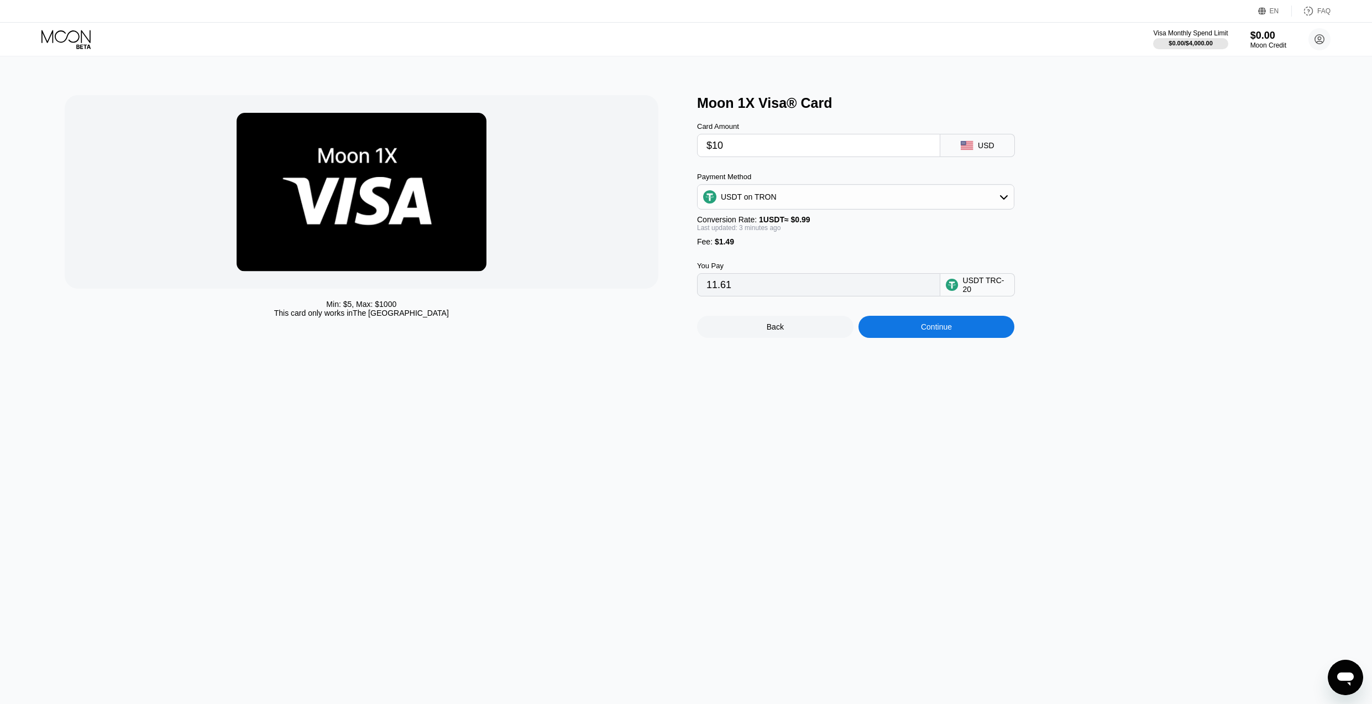
click at [813, 367] on div "Min: $ 5 , Max: $ 1000 This card only works in The United States Moon 1X Visa® …" at bounding box center [686, 380] width 1381 height 648
click at [775, 326] on div "Back" at bounding box center [775, 326] width 17 height 9
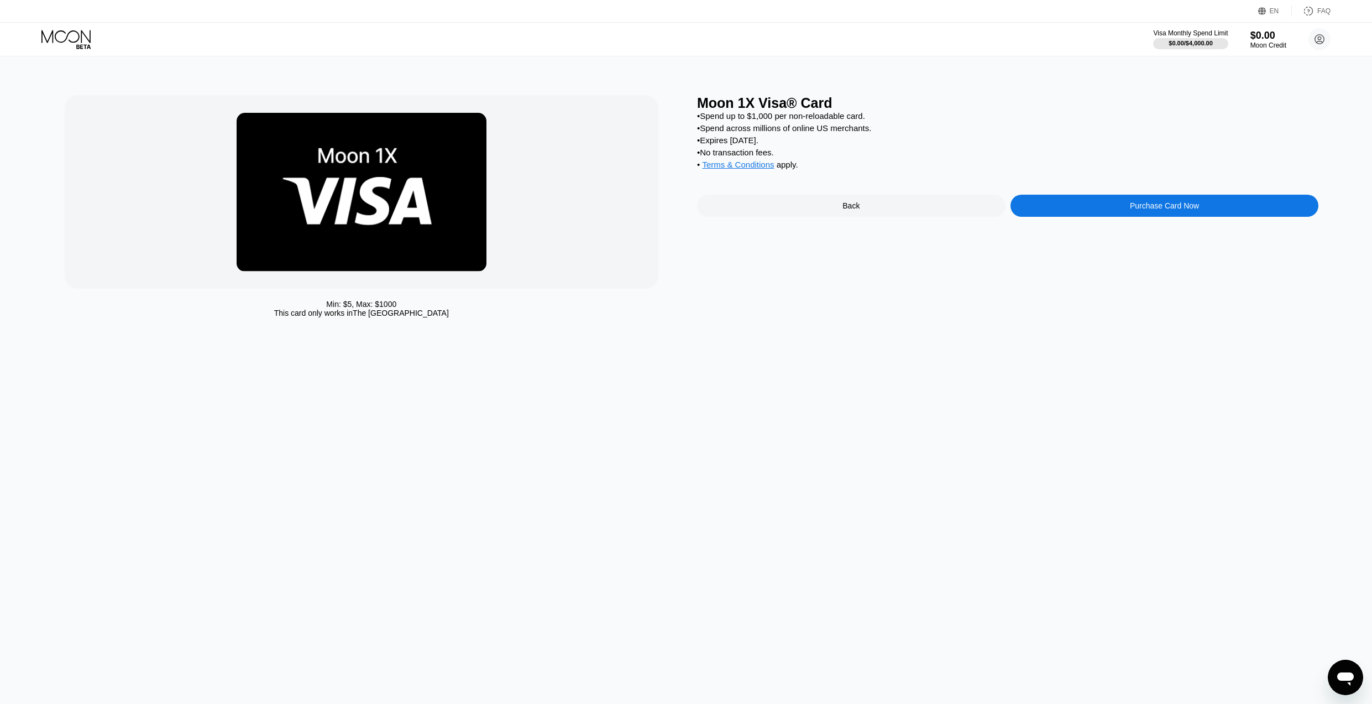
click at [876, 200] on div "Back" at bounding box center [851, 206] width 309 height 22
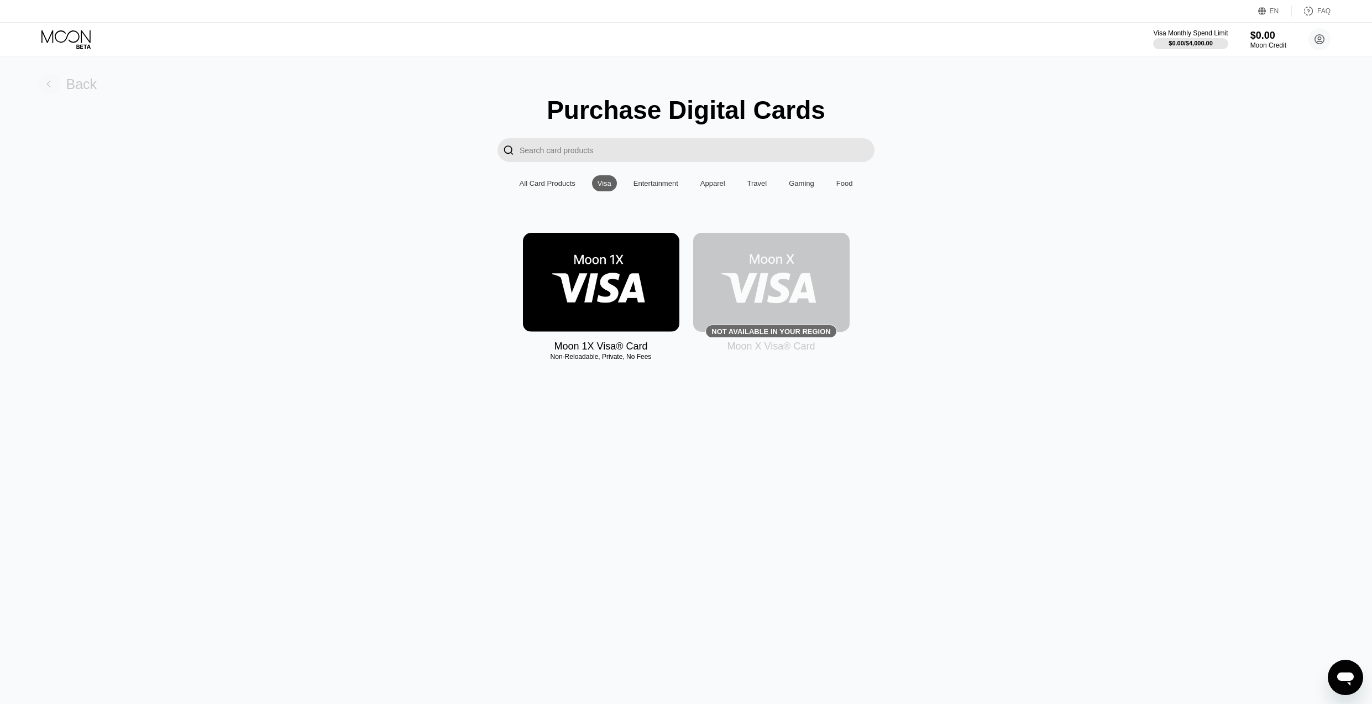
click at [76, 83] on div "Back" at bounding box center [81, 84] width 31 height 16
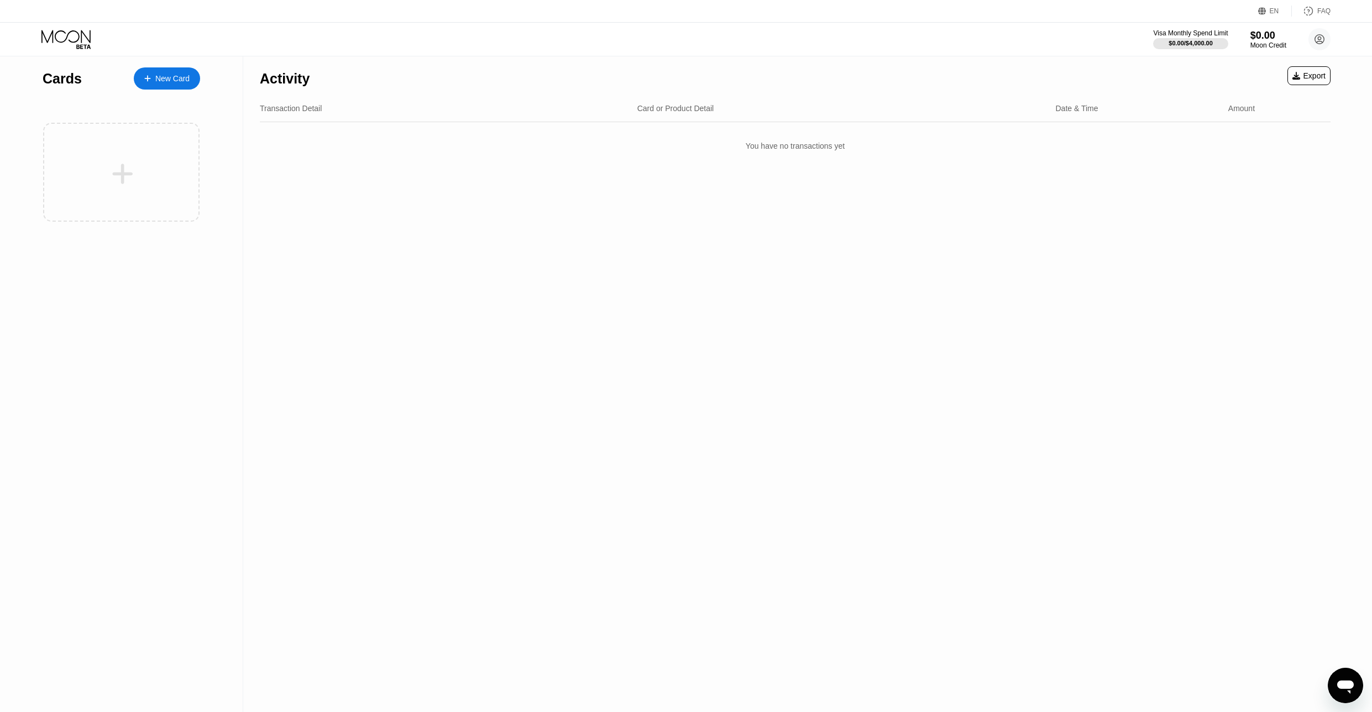
click at [436, 215] on div "Activity Export Transaction Detail Card or Product Detail Date & Time Amount Yo…" at bounding box center [795, 384] width 1104 height 656
